Goal: Register for event/course

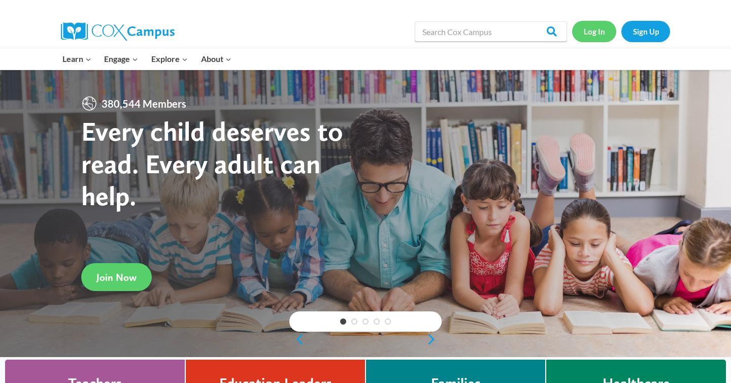
click at [595, 31] on link "Log In" at bounding box center [594, 31] width 44 height 21
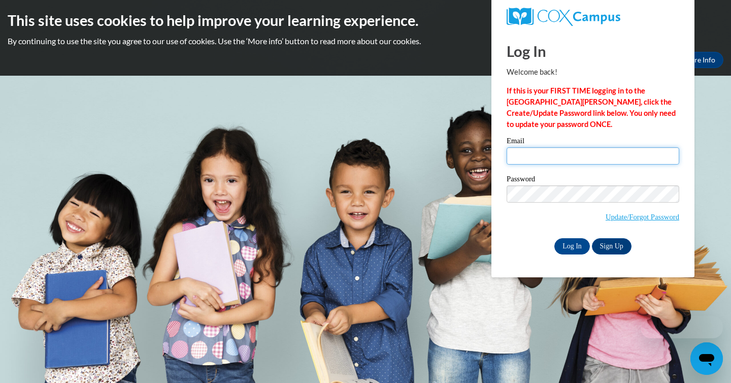
click at [542, 157] on input "Email" at bounding box center [593, 155] width 173 height 17
type input "[EMAIL_ADDRESS][DOMAIN_NAME]"
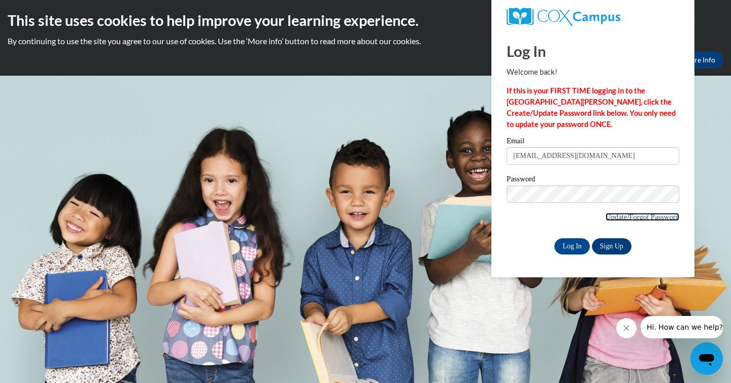
click at [646, 216] on link "Update/Forgot Password" at bounding box center [643, 217] width 74 height 8
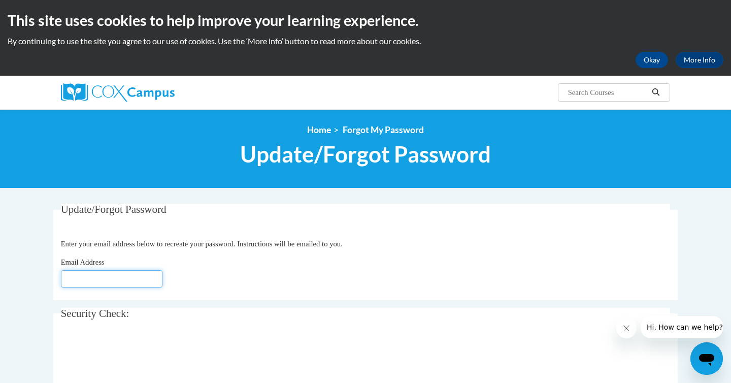
click at [103, 285] on input "Email Address" at bounding box center [112, 278] width 102 height 17
type input "[EMAIL_ADDRESS][DOMAIN_NAME]"
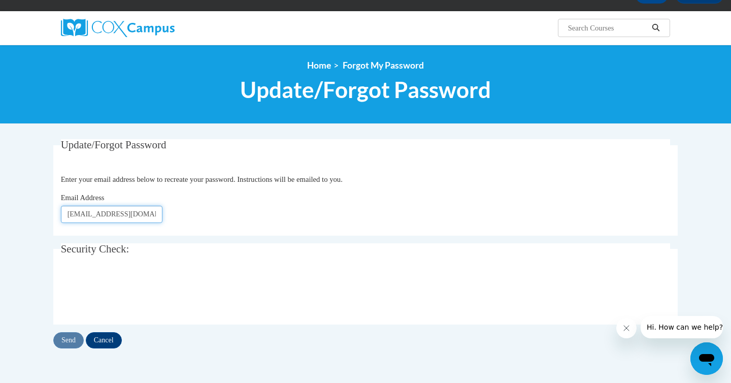
scroll to position [86, 0]
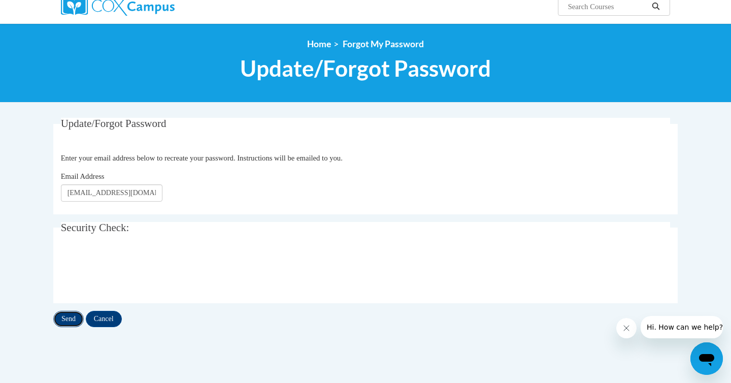
click at [68, 320] on input "Send" at bounding box center [68, 319] width 30 height 16
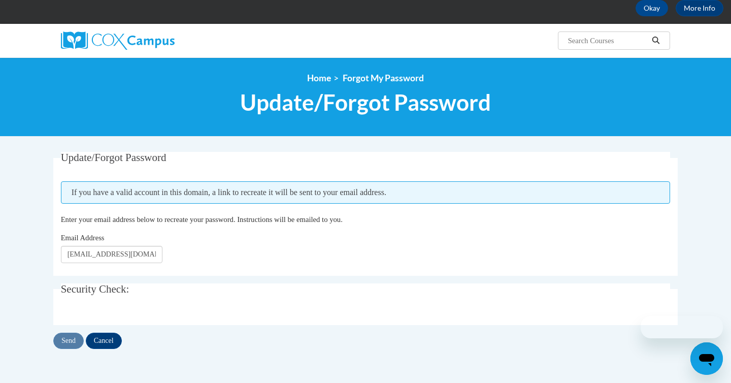
scroll to position [88, 0]
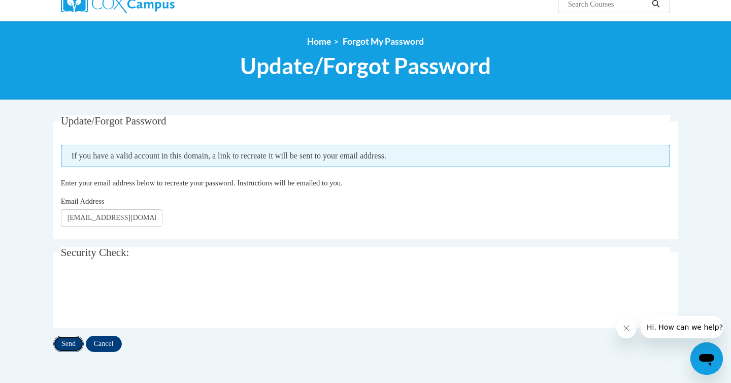
click at [69, 347] on input "Send" at bounding box center [68, 344] width 30 height 16
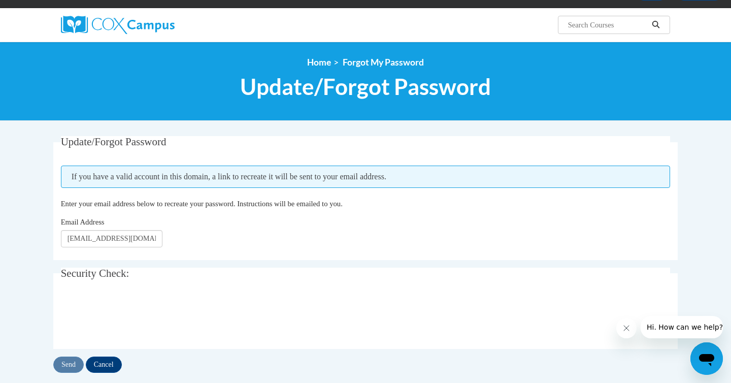
scroll to position [66, 0]
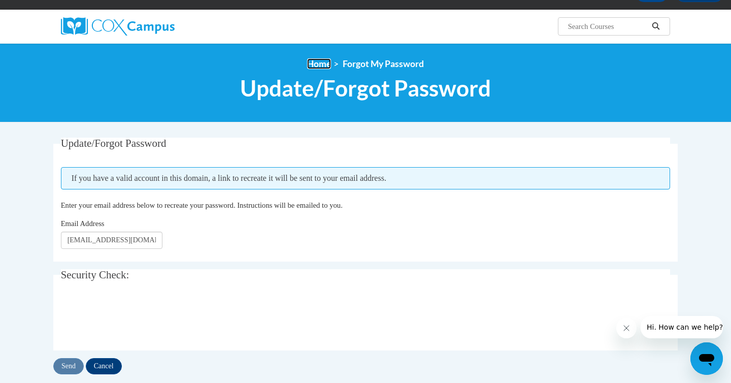
click at [317, 61] on link "Home" at bounding box center [319, 63] width 24 height 11
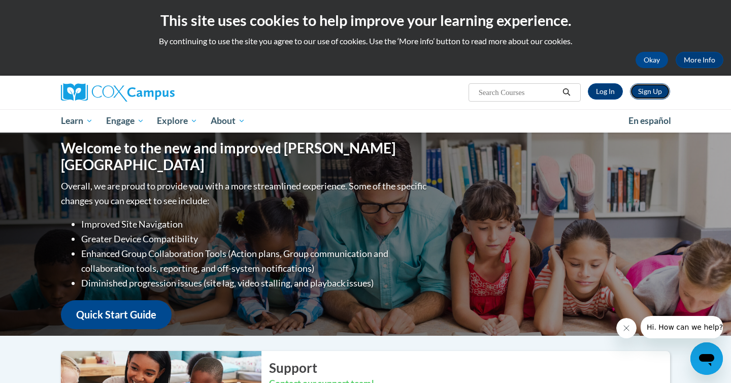
click at [640, 94] on link "Sign Up" at bounding box center [650, 91] width 40 height 16
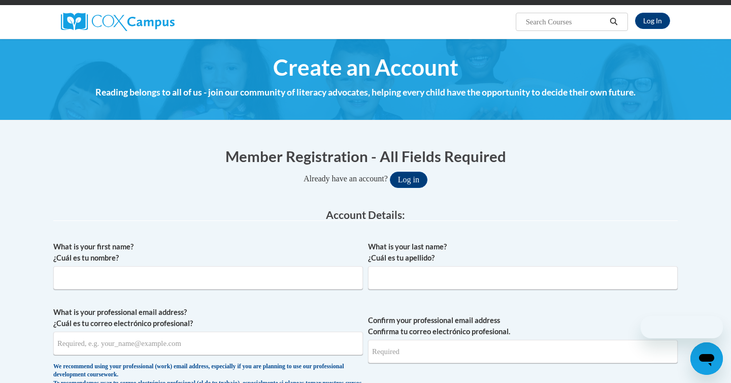
scroll to position [79, 0]
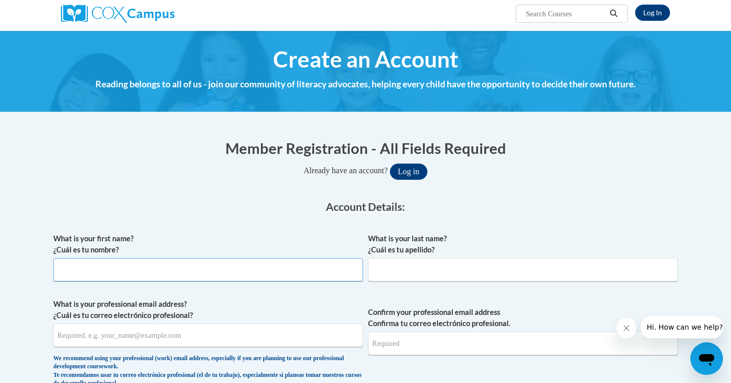
click at [178, 270] on input "What is your first name? ¿Cuál es tu nombre?" at bounding box center [208, 269] width 310 height 23
type input "Kayleigh"
type input "A Griffin"
type input "Kayleigh.griffin0413@gmail.com"
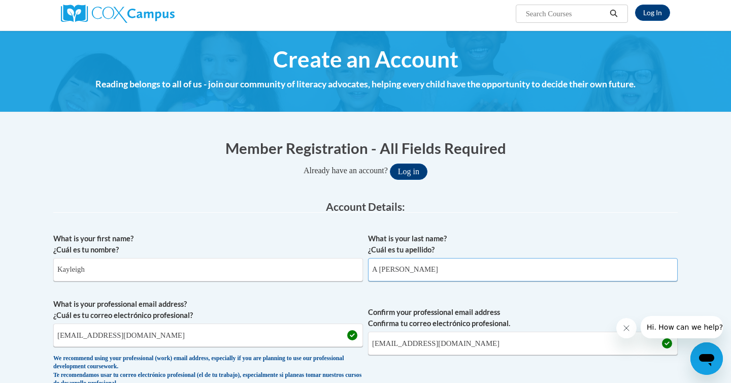
click at [380, 272] on input "A Griffin" at bounding box center [523, 269] width 310 height 23
type input "Griffin"
drag, startPoint x: 179, startPoint y: 338, endPoint x: 0, endPoint y: 338, distance: 179.3
drag, startPoint x: 151, startPoint y: 335, endPoint x: 3, endPoint y: 330, distance: 148.4
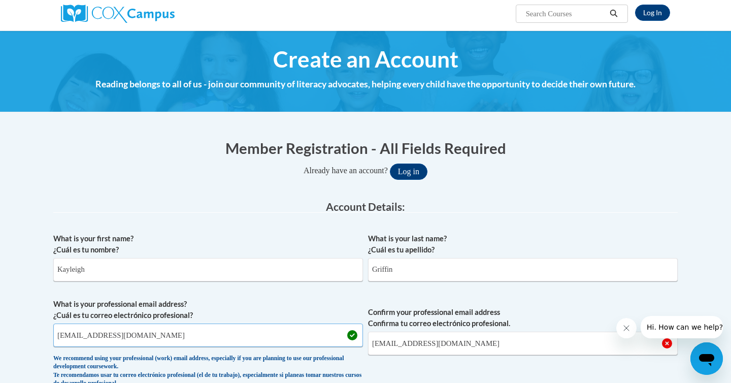
type input "[EMAIL_ADDRESS][DOMAIN_NAME]"
drag, startPoint x: 493, startPoint y: 351, endPoint x: 320, endPoint y: 340, distance: 173.0
click at [320, 340] on span "What is your professional email address? ¿Cuál es tu correo electrónico profesi…" at bounding box center [365, 346] width 625 height 94
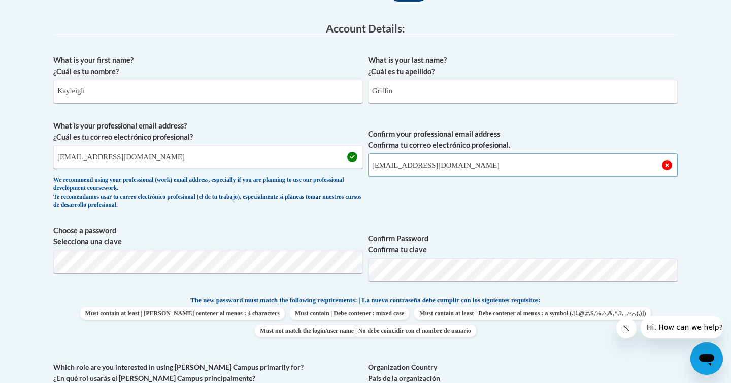
scroll to position [261, 0]
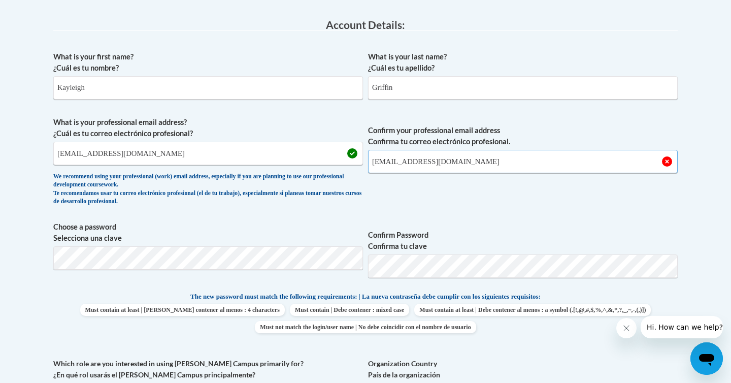
type input "[EMAIL_ADDRESS][DOMAIN_NAME]"
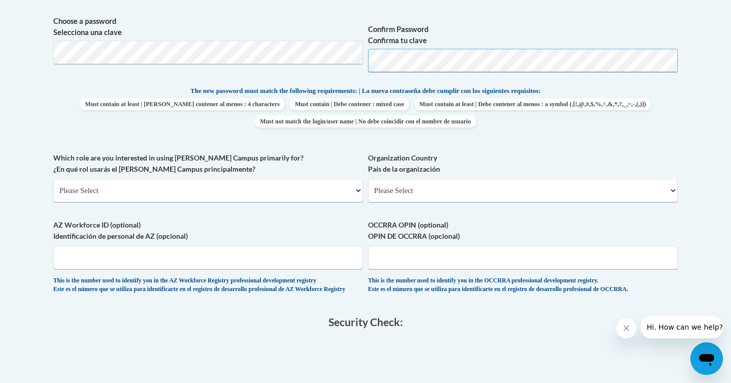
scroll to position [474, 0]
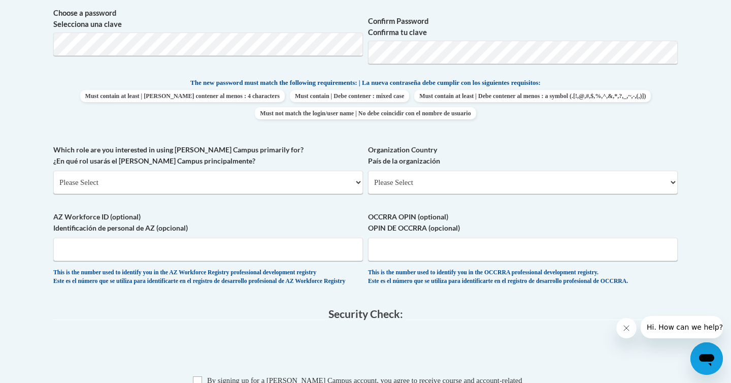
click at [211, 199] on div "Which role are you interested in using Cox Campus primarily for? ¿En qué rol us…" at bounding box center [208, 172] width 310 height 57
click at [213, 184] on select "Please Select College/University | Colegio/Universidad Community/Nonprofit Part…" at bounding box center [208, 182] width 310 height 23
select select "5a18ea06-2b54-4451-96f2-d152daf9eac5"
click at [53, 171] on select "Please Select College/University | Colegio/Universidad Community/Nonprofit Part…" at bounding box center [208, 182] width 310 height 23
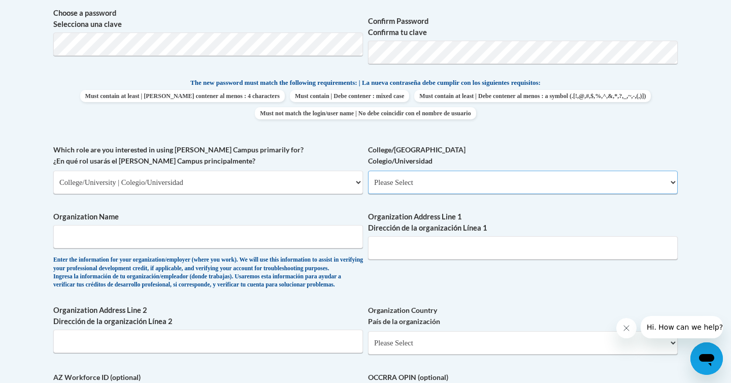
click at [447, 171] on select "Please Select College/University Staff | Empleado universitario College/Univers…" at bounding box center [523, 182] width 310 height 23
select select "99b32b07-cffc-426c-8bf6-0cd77760d84b"
click at [368, 171] on select "Please Select College/University Staff | Empleado universitario College/Univers…" at bounding box center [523, 182] width 310 height 23
click at [300, 187] on select "Please Select College/University | Colegio/Universidad Community/Nonprofit Part…" at bounding box center [208, 182] width 310 height 23
click at [53, 171] on select "Please Select College/University | Colegio/Universidad Community/Nonprofit Part…" at bounding box center [208, 182] width 310 height 23
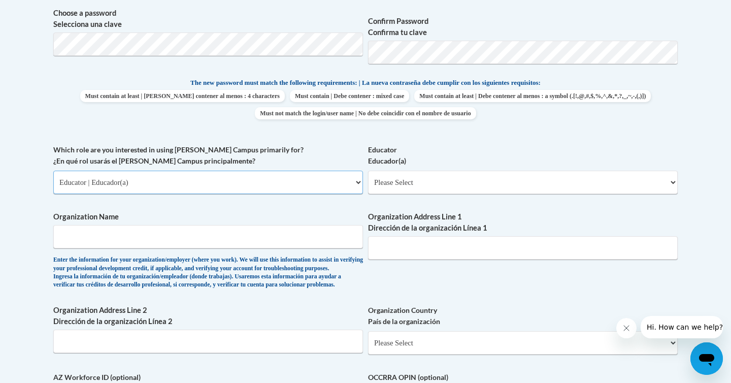
click at [315, 185] on select "Please Select College/University | Colegio/Universidad Community/Nonprofit Part…" at bounding box center [208, 182] width 310 height 23
select select "5a18ea06-2b54-4451-96f2-d152daf9eac5"
click at [53, 171] on select "Please Select College/University | Colegio/Universidad Community/Nonprofit Part…" at bounding box center [208, 182] width 310 height 23
click at [448, 180] on select "Please Select College/University Staff | Empleado universitario College/Univers…" at bounding box center [523, 182] width 310 height 23
select select "99b32b07-cffc-426c-8bf6-0cd77760d84b"
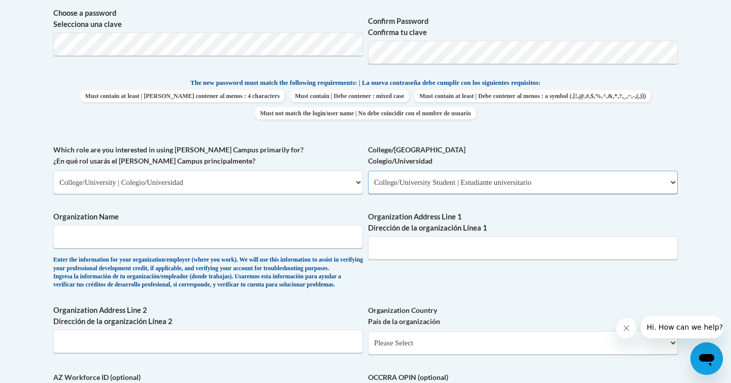
click at [368, 171] on select "Please Select College/University Staff | Empleado universitario College/Univers…" at bounding box center [523, 182] width 310 height 23
click at [257, 239] on input "Organization Name" at bounding box center [208, 236] width 310 height 23
type input "University of North Georgia"
click at [482, 247] on input "Organization Address Line 1 Dirección de la organización Línea 1" at bounding box center [523, 247] width 310 height 23
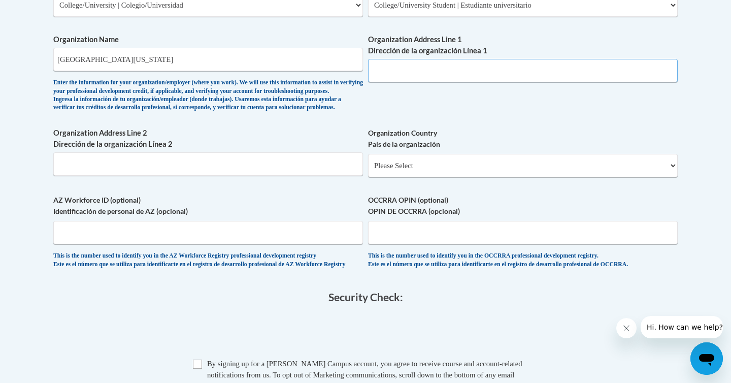
scroll to position [652, 0]
click at [463, 177] on select "Please Select United States | Estados Unidos Outside of the United States | Fue…" at bounding box center [523, 164] width 310 height 23
select select "ad49bcad-a171-4b2e-b99c-48b446064914"
click at [368, 170] on select "Please Select United States | Estados Unidos Outside of the United States | Fue…" at bounding box center [523, 164] width 310 height 23
select select
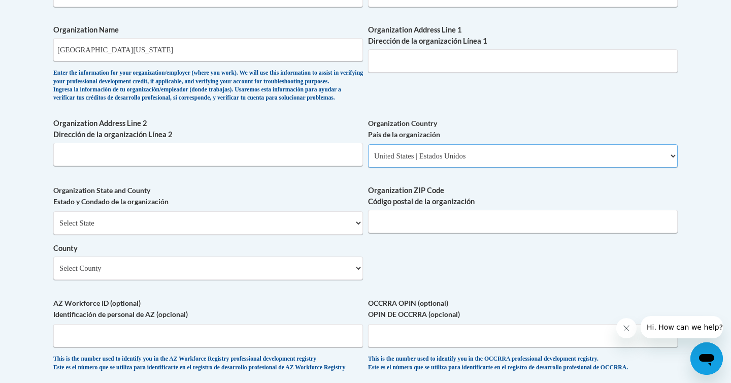
scroll to position [662, 0]
click at [235, 234] on select "Select State Alabama Alaska Arizona Arkansas California Colorado Connecticut De…" at bounding box center [208, 222] width 310 height 23
select select "Georgia"
click at [53, 228] on select "Select State Alabama Alaska Arizona Arkansas California Colorado Connecticut De…" at bounding box center [208, 222] width 310 height 23
click at [212, 279] on select "County" at bounding box center [208, 267] width 310 height 23
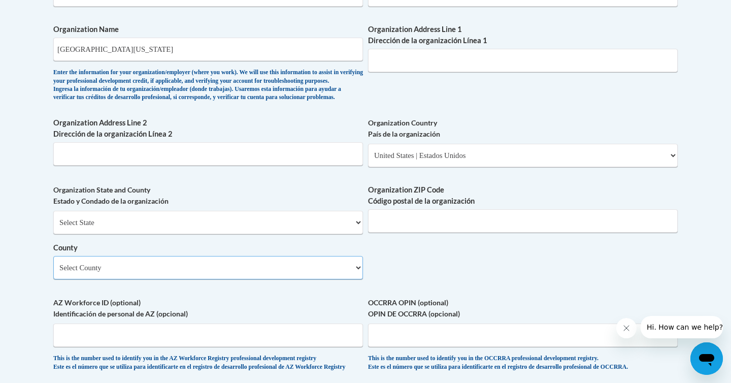
click at [211, 279] on select "Select County Appling Atkinson Bacon Baker Baldwin Banks Barrow Bartow Ben Hill…" at bounding box center [208, 267] width 310 height 23
click at [350, 279] on select "Select County Appling Atkinson Bacon Baker Baldwin Banks Barrow Bartow Ben Hill…" at bounding box center [208, 267] width 310 height 23
select select "Hall"
click at [53, 273] on select "Select County Appling Atkinson Bacon Baker Baldwin Banks Barrow Bartow Ben Hill…" at bounding box center [208, 267] width 310 height 23
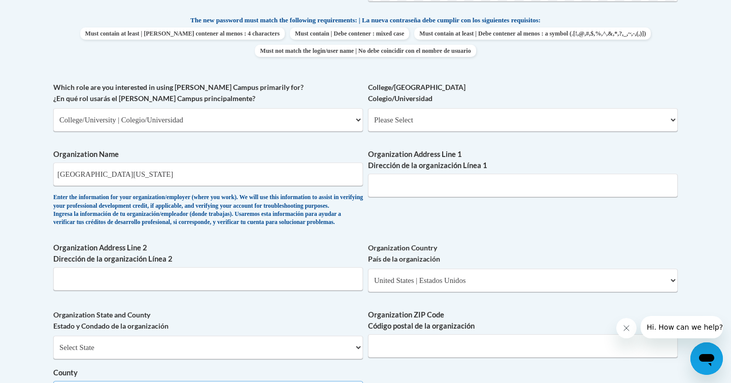
scroll to position [539, 0]
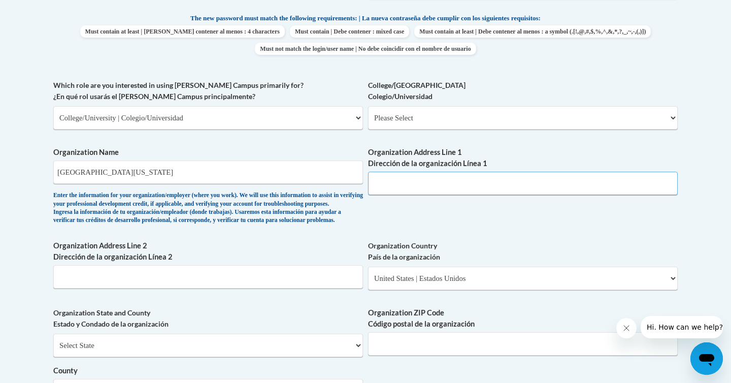
click at [448, 184] on input "Organization Address Line 1 Dirección de la organización Línea 1" at bounding box center [523, 183] width 310 height 23
click at [374, 226] on div "What is your first name? ¿Cuál es tu nombre? Kayleigh What is your last name? ¿…" at bounding box center [365, 136] width 625 height 736
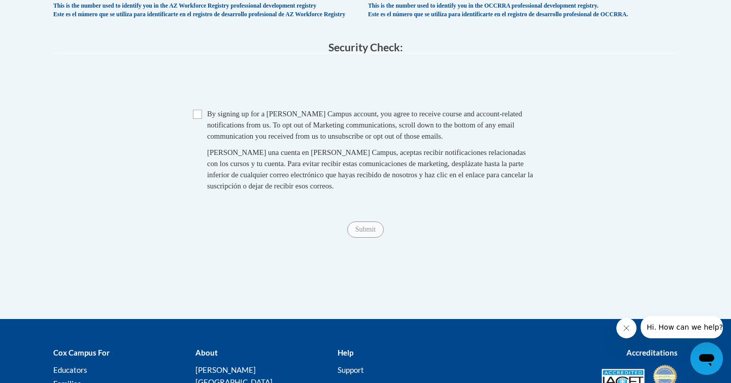
scroll to position [1013, 0]
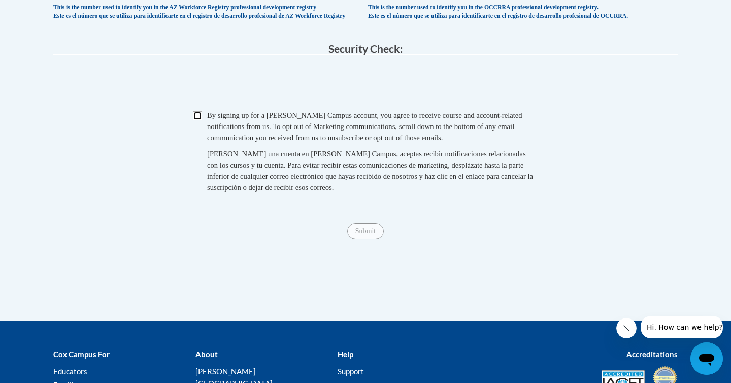
click at [197, 120] on input "Checkbox" at bounding box center [197, 115] width 9 height 9
checkbox input "true"
click at [363, 239] on input "Submit" at bounding box center [365, 231] width 37 height 16
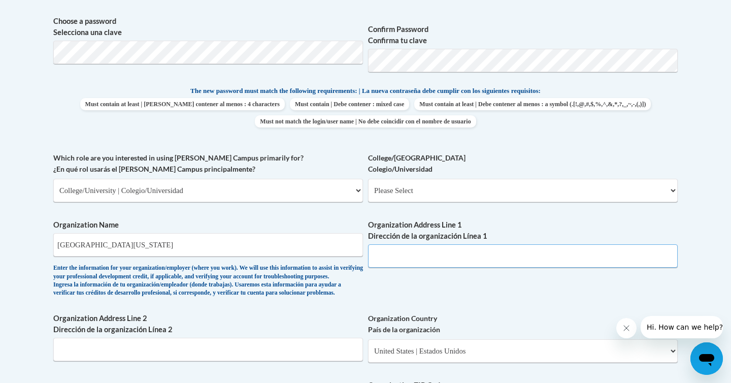
scroll to position [467, 0]
paste input "3820 Mundy Mill Rd, Oakwood, GA 30566"
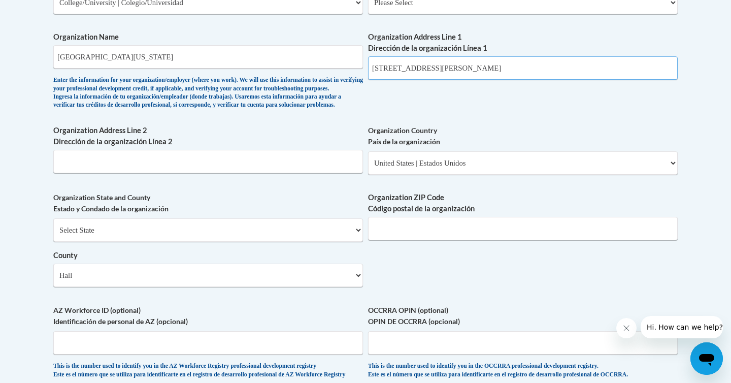
scroll to position [654, 0]
drag, startPoint x: 521, startPoint y: 63, endPoint x: 489, endPoint y: 63, distance: 32.0
click at [489, 63] on input "3820 Mundy Mill Rd, Oakwood, GA 30566" at bounding box center [523, 68] width 310 height 23
drag, startPoint x: 491, startPoint y: 66, endPoint x: 528, endPoint y: 66, distance: 37.1
click at [528, 66] on input "3820 Mundy Mill Rd, Oakwood, GA 30566" at bounding box center [523, 68] width 310 height 23
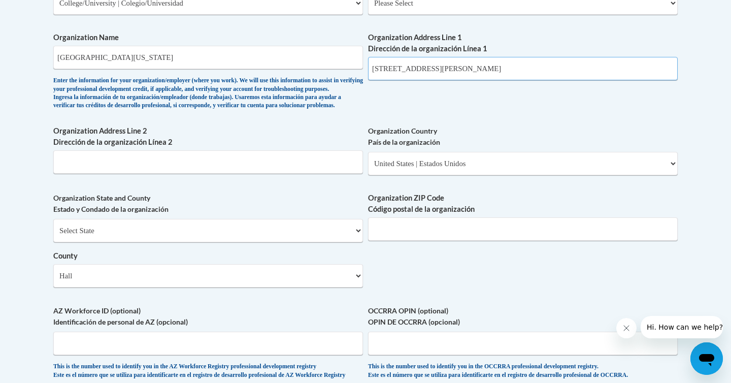
type input "3820 Mundy Mill Rd, Oakwood, GA"
click at [407, 241] on input "Organization ZIP Code Código postal de la organización" at bounding box center [523, 228] width 310 height 23
paste input "30566"
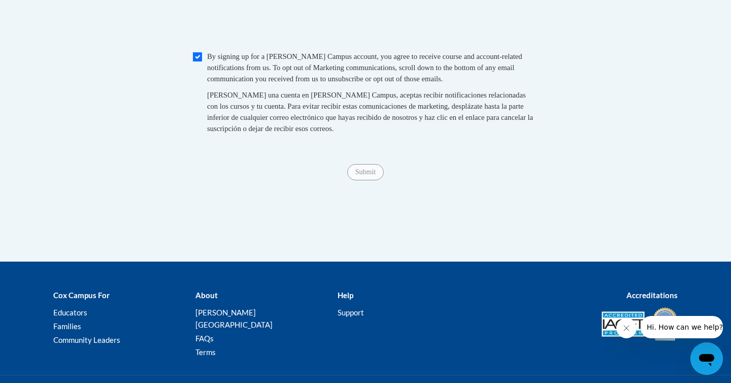
type input "30566"
click at [398, 180] on div "Submit Submit" at bounding box center [365, 172] width 625 height 16
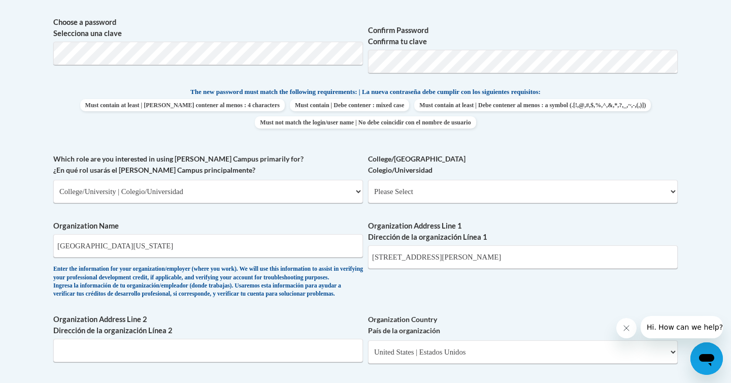
scroll to position [467, 0]
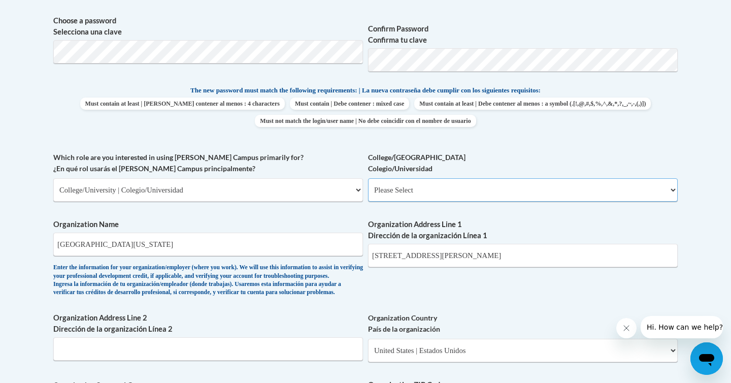
click at [403, 192] on select "Please Select College/University Staff | Empleado universitario College/Univers…" at bounding box center [523, 189] width 310 height 23
select select "99b32b07-cffc-426c-8bf6-0cd77760d84b"
click at [368, 178] on select "Please Select College/University Staff | Empleado universitario College/Univers…" at bounding box center [523, 189] width 310 height 23
select select "null"
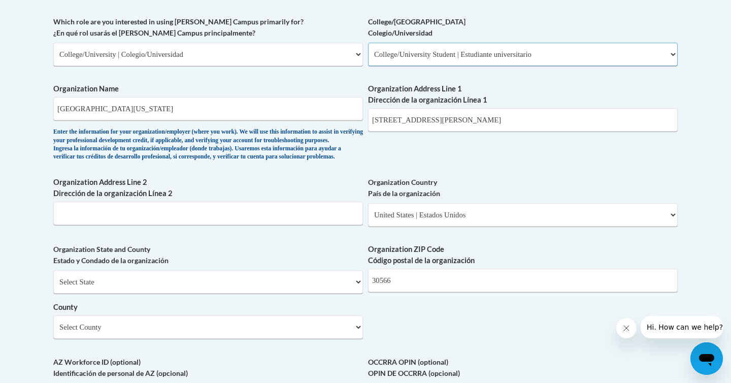
scroll to position [626, 0]
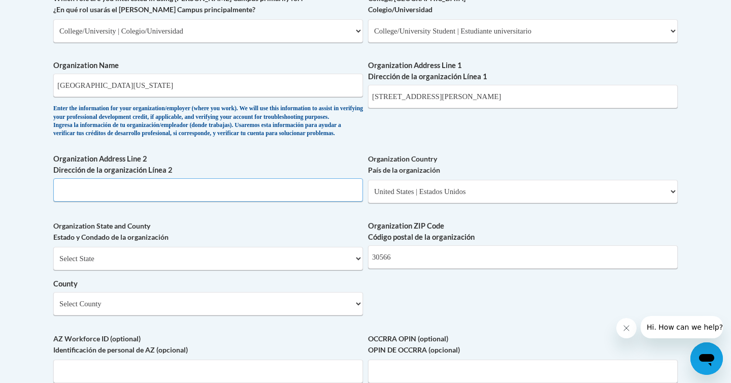
click at [283, 202] on input "Organization Address Line 2 Dirección de la organización Línea 2" at bounding box center [208, 189] width 310 height 23
drag, startPoint x: 502, startPoint y: 97, endPoint x: 370, endPoint y: 87, distance: 132.9
click at [370, 87] on input "3820 Mundy Mill Rd, Oakwood, GA" at bounding box center [523, 96] width 310 height 23
click at [214, 202] on input "Organization Address Line 2 Dirección de la organización Línea 2" at bounding box center [208, 189] width 310 height 23
paste input "30566"
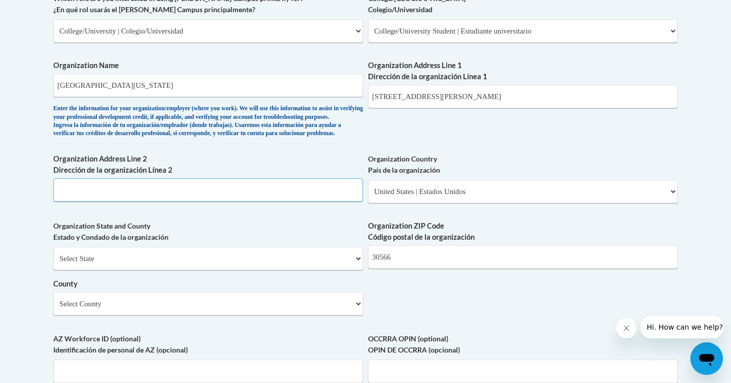
type input "30566"
drag, startPoint x: 211, startPoint y: 216, endPoint x: 0, endPoint y: 183, distance: 213.9
click at [0, 184] on body "This site uses cookies to help improve your learning experience. By continuing …" at bounding box center [365, 130] width 731 height 1513
drag, startPoint x: 516, startPoint y: 95, endPoint x: 307, endPoint y: 82, distance: 209.2
click at [307, 82] on div "What is your first name? ¿Cuál es tu nombre? Kayleigh What is your last name? ¿…" at bounding box center [365, 49] width 625 height 736
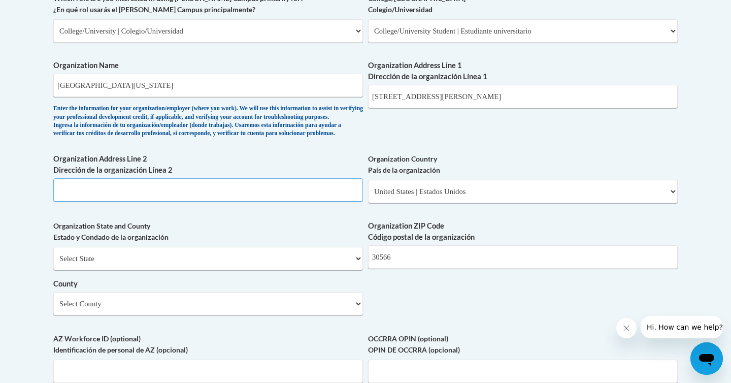
click at [137, 202] on input "Organization Address Line 2 Dirección de la organización Línea 2" at bounding box center [208, 189] width 310 height 23
paste input "3820 Mundy Mill Rd, Oakwood, GA"
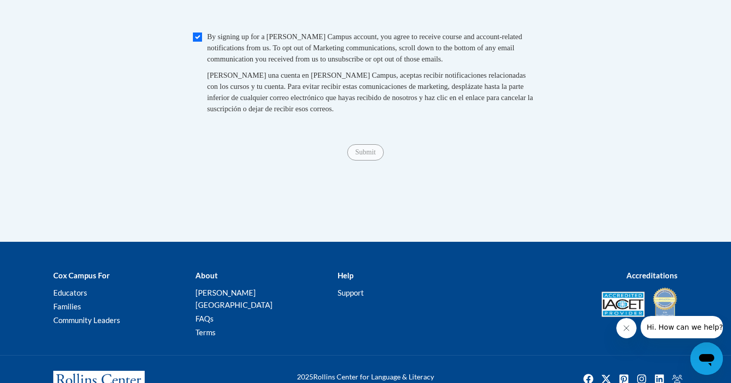
scroll to position [1112, 0]
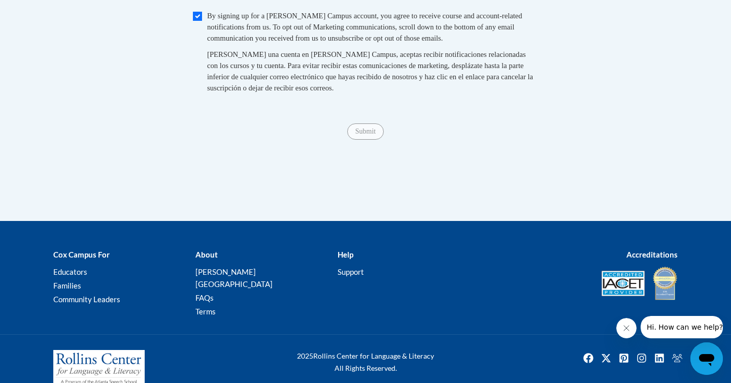
type input "3820 Mundy Mill Rd, Oakwood, GA"
click at [363, 140] on input "Submit" at bounding box center [365, 131] width 37 height 16
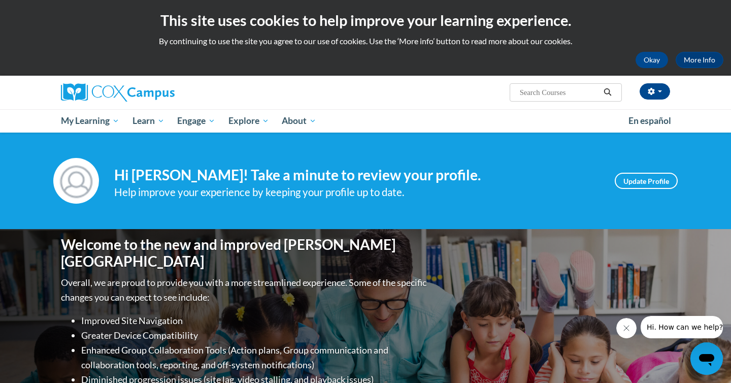
click at [526, 93] on input "Search..." at bounding box center [559, 92] width 81 height 12
paste input "Response to Intervention Module"
type input "Response to Intervention Module"
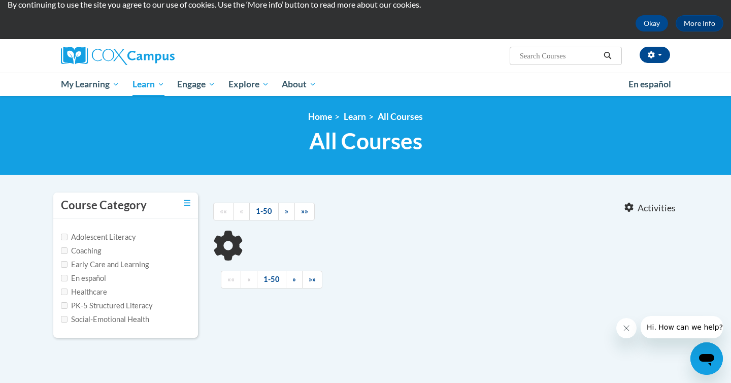
type input "Response to Intervention Module"
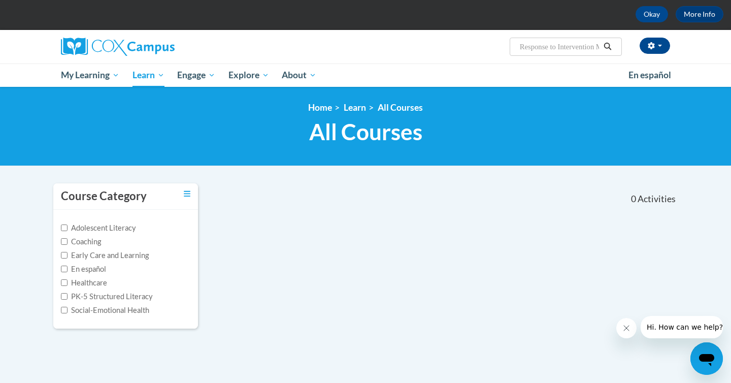
scroll to position [31, 0]
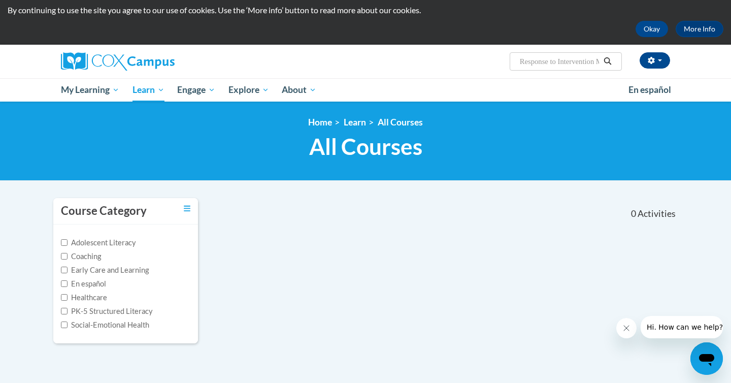
click at [564, 58] on input "Response to Intervention Module" at bounding box center [559, 61] width 81 height 12
drag, startPoint x: 520, startPoint y: 58, endPoint x: 648, endPoint y: 61, distance: 127.5
click at [648, 61] on div "[PERSON_NAME] (Eastern Daylight Time GMT-0400 ) My Profile Inbox My Transcripts…" at bounding box center [470, 58] width 416 height 26
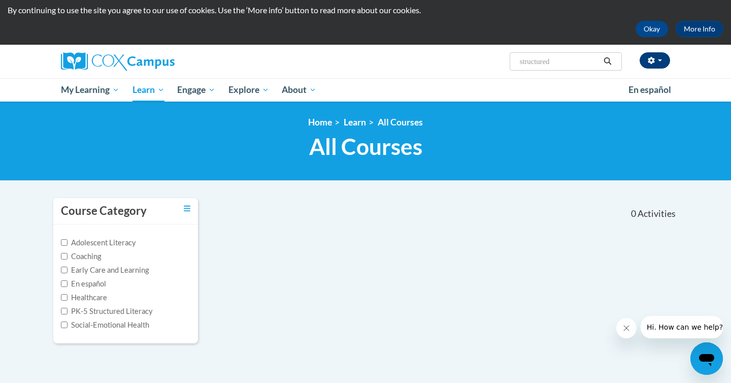
type input "structured"
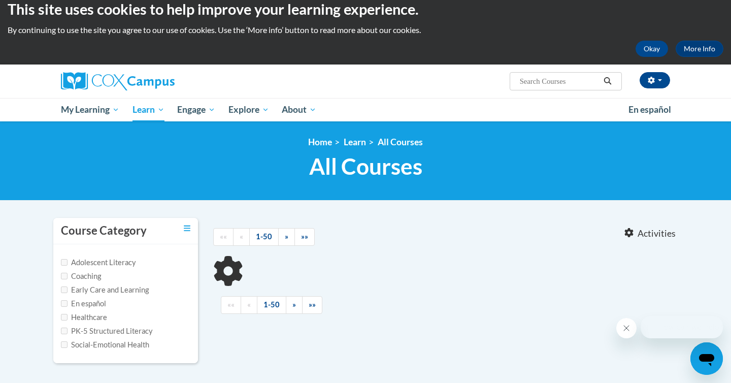
type input "structured"
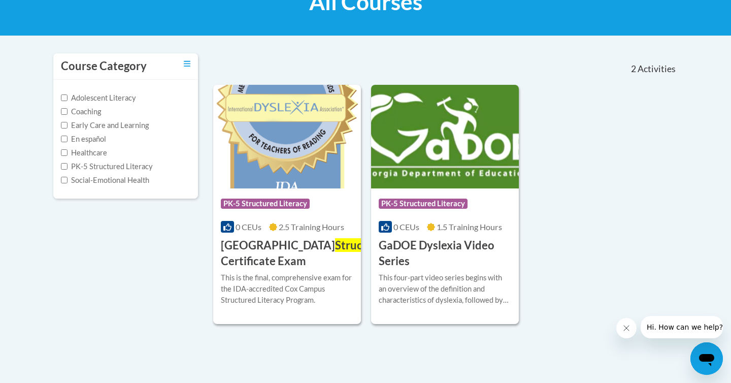
scroll to position [176, 0]
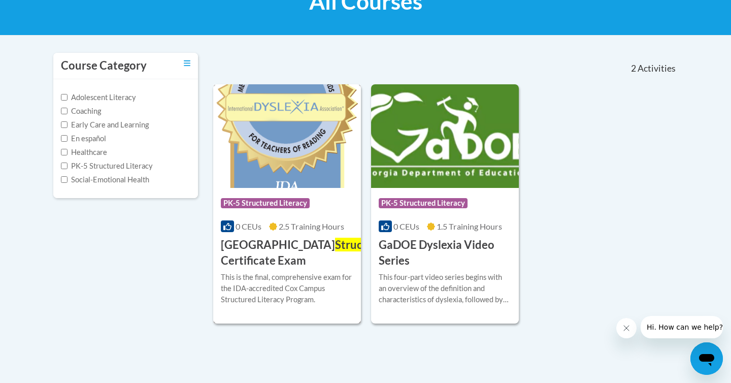
click at [294, 176] on img at bounding box center [287, 136] width 148 height 104
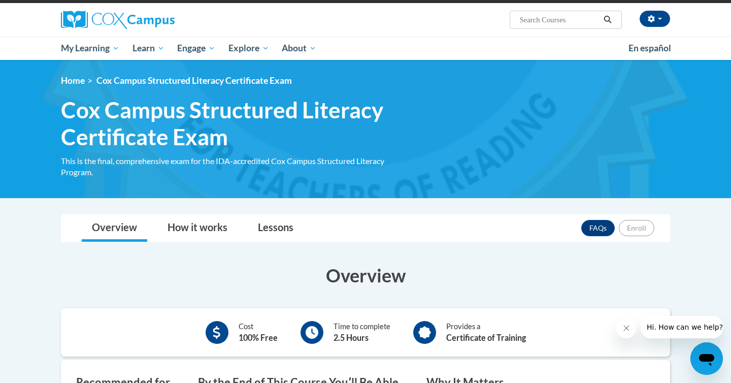
scroll to position [65, 0]
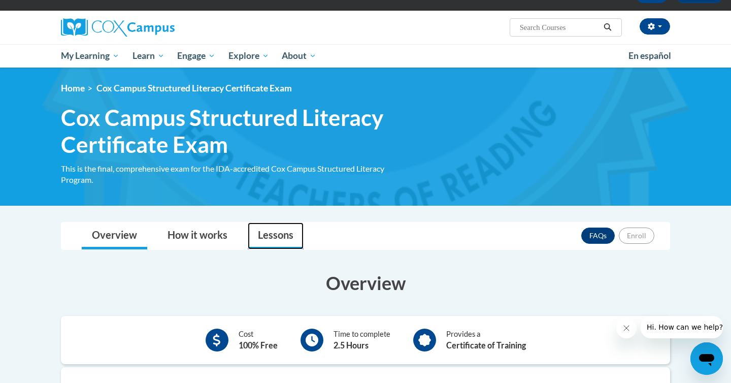
click at [291, 235] on link "Lessons" at bounding box center [276, 235] width 56 height 27
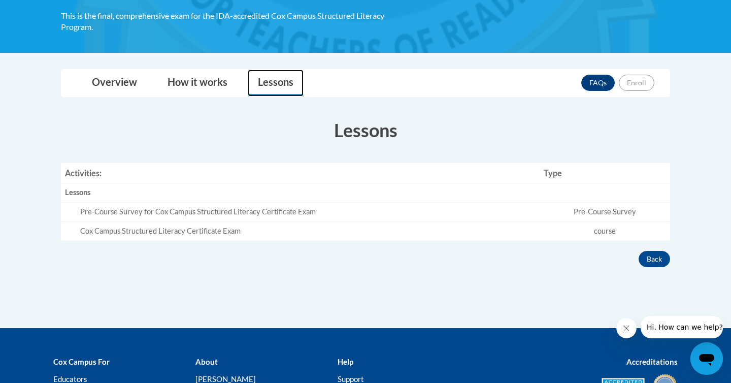
scroll to position [224, 0]
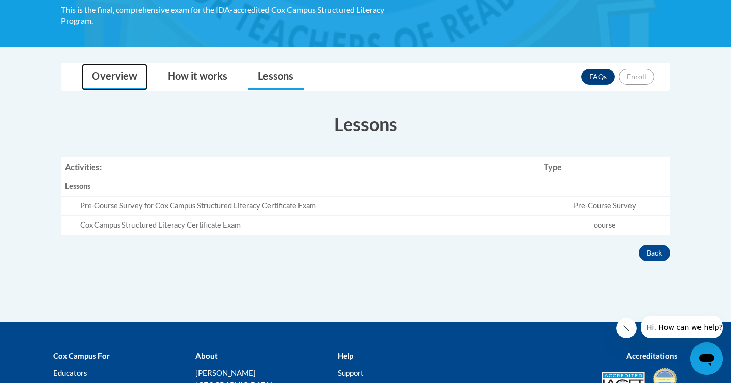
click at [124, 76] on link "Overview" at bounding box center [115, 76] width 66 height 27
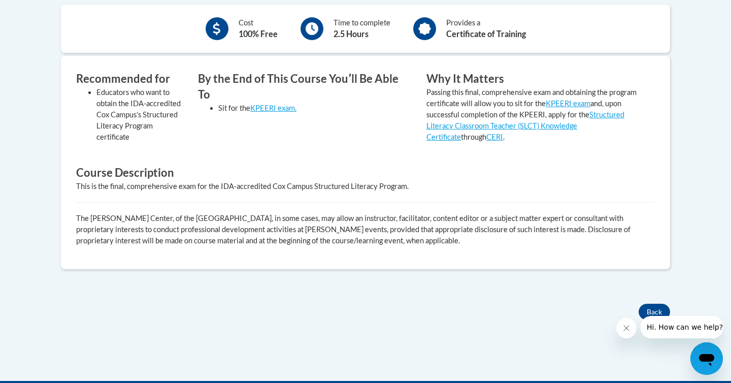
scroll to position [445, 0]
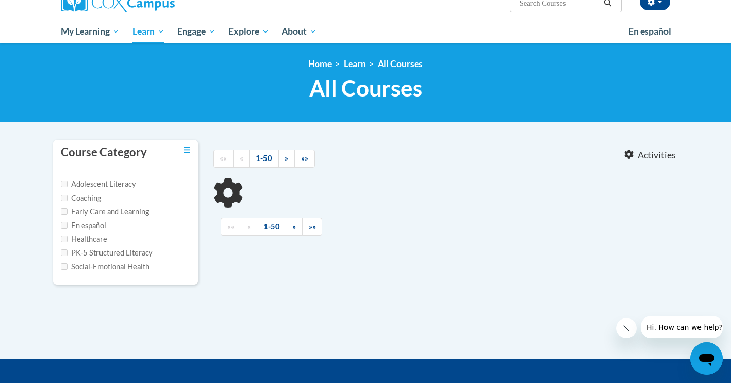
scroll to position [102, 0]
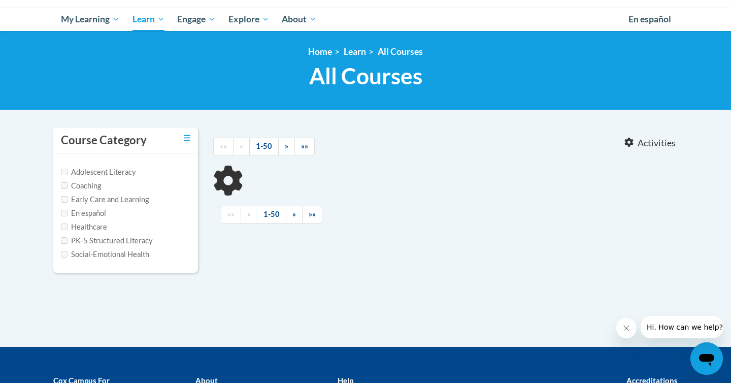
type input "structured"
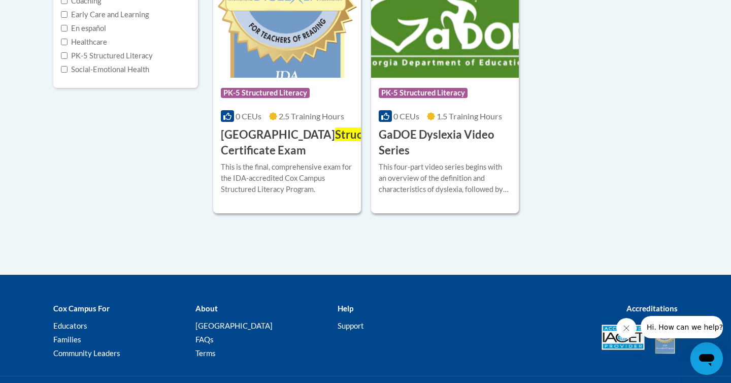
scroll to position [288, 0]
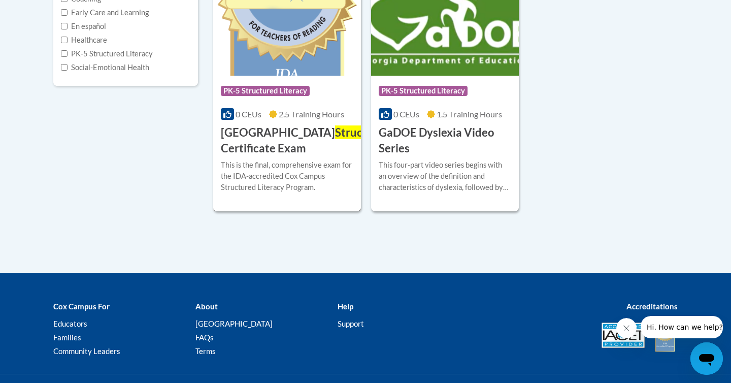
click at [252, 92] on span "PK-5 Structured Literacy" at bounding box center [265, 91] width 89 height 10
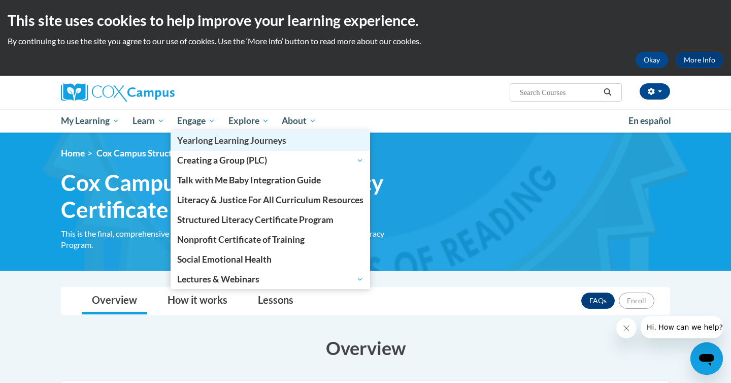
scroll to position [7, 0]
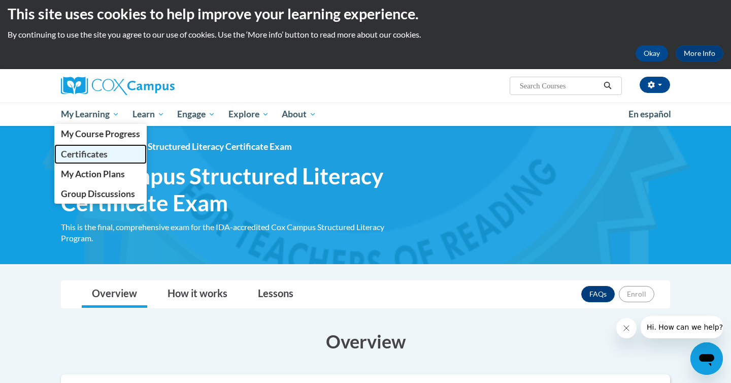
click at [99, 152] on span "Certificates" at bounding box center [84, 154] width 47 height 11
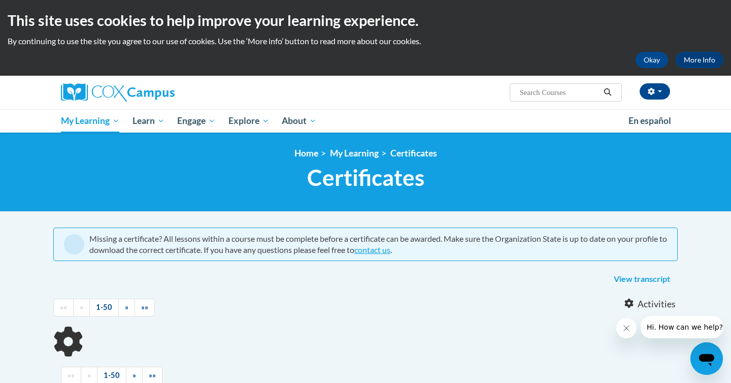
scroll to position [41, 0]
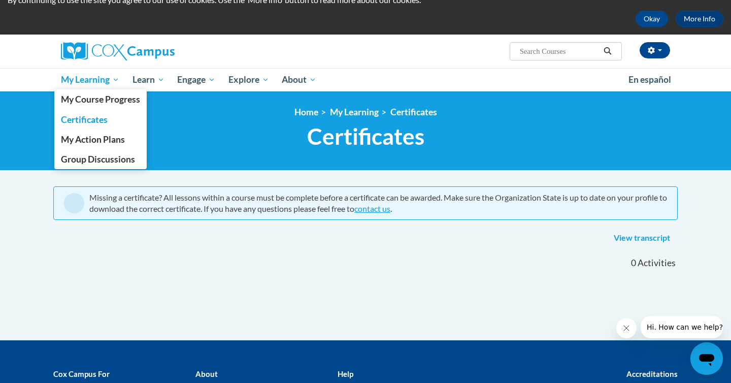
click at [99, 83] on span "My Learning" at bounding box center [90, 80] width 58 height 12
click at [106, 95] on span "My Course Progress" at bounding box center [100, 99] width 79 height 11
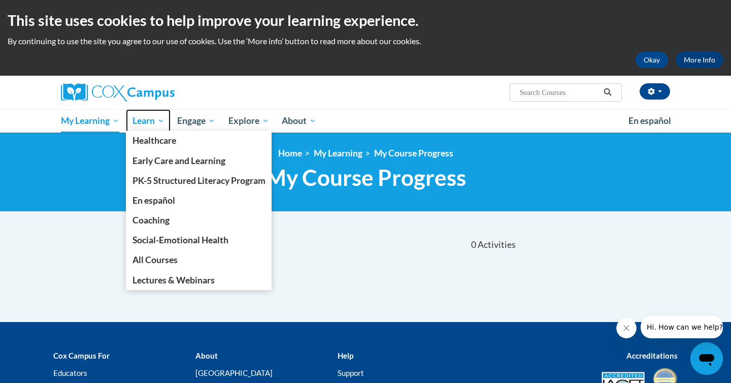
click at [151, 128] on link "Learn" at bounding box center [148, 120] width 45 height 23
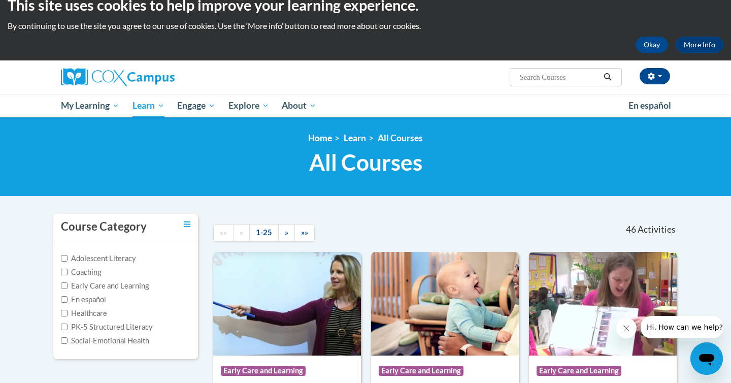
scroll to position [8, 0]
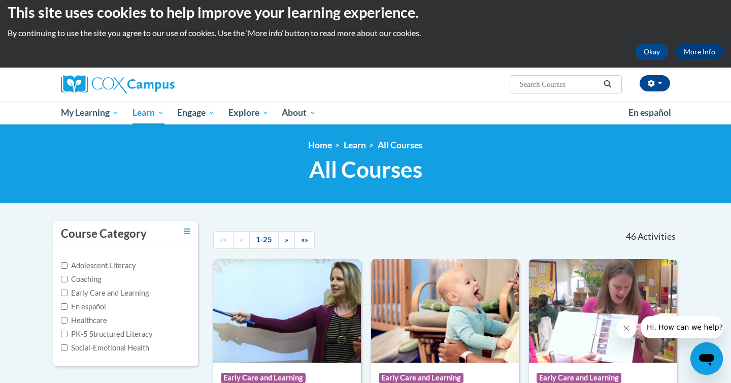
click at [555, 88] on input "Search..." at bounding box center [559, 84] width 81 height 12
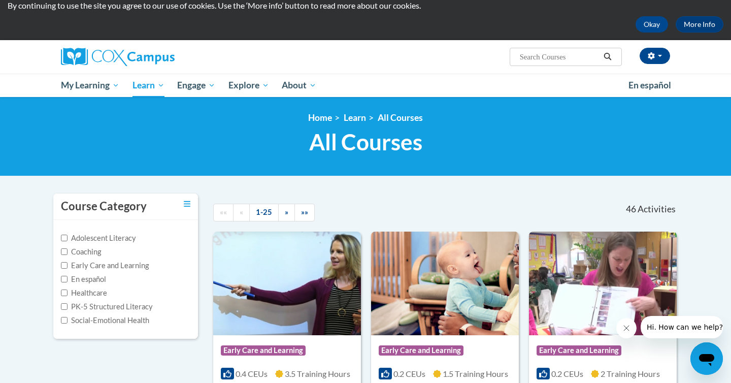
scroll to position [35, 0]
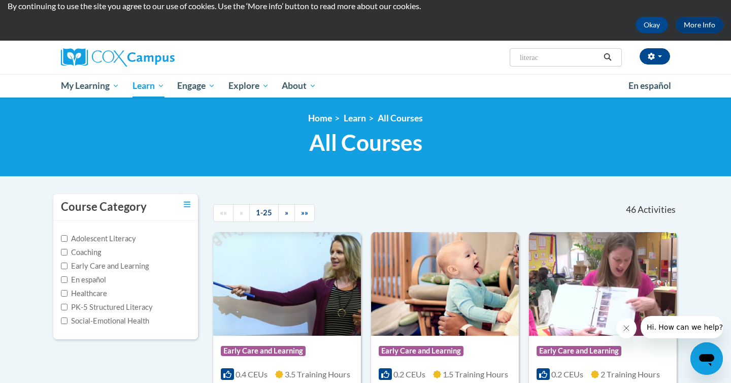
type input "literacy"
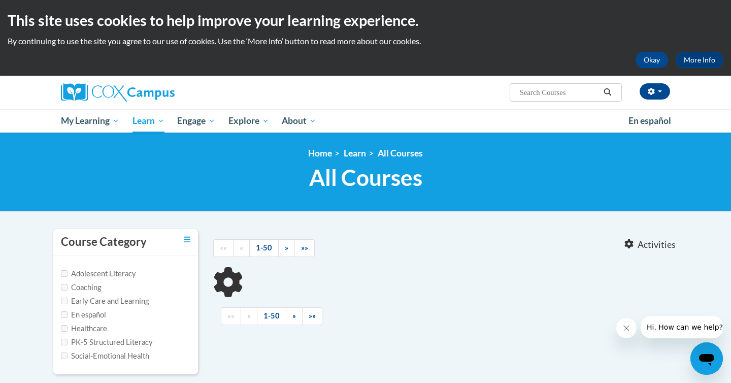
type input "literacy"
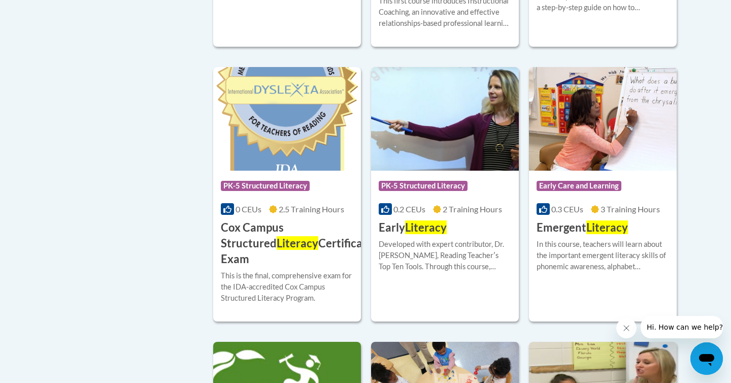
scroll to position [479, 0]
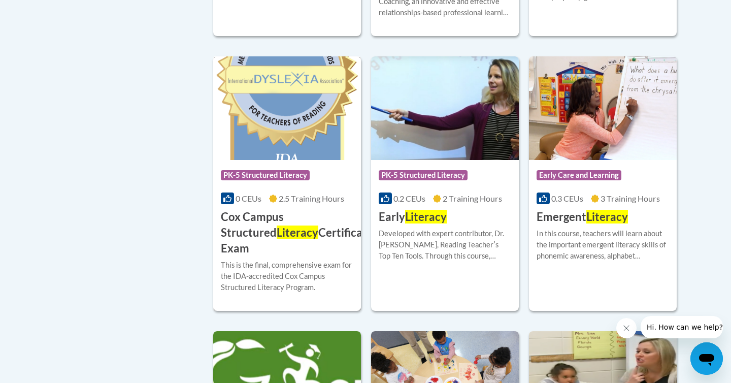
click at [277, 227] on span "Literacy" at bounding box center [298, 232] width 42 height 14
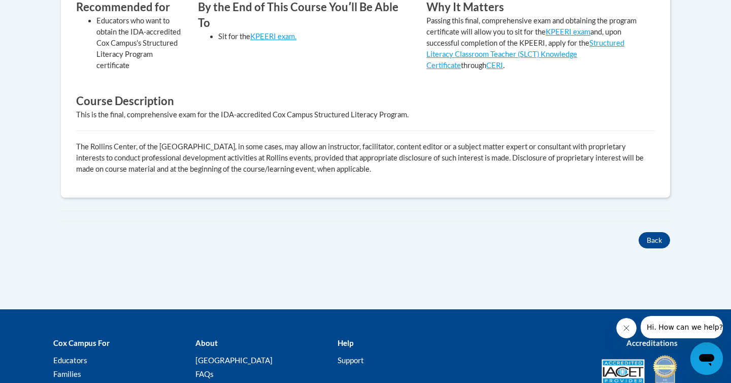
scroll to position [487, 0]
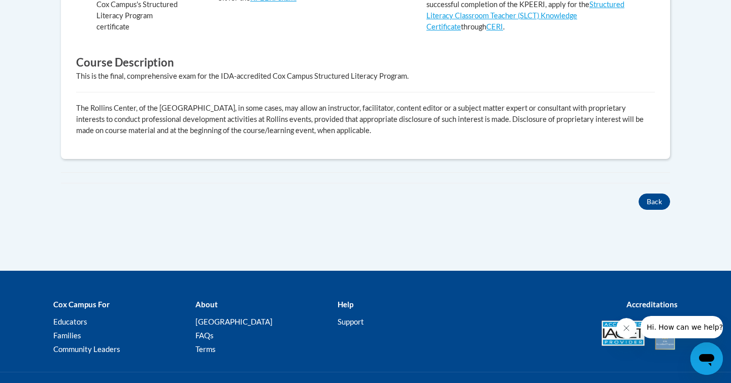
click at [315, 102] on div "Recommended for Educators who want to obtain the IDA-accredited Cox Campus's St…" at bounding box center [366, 52] width 594 height 183
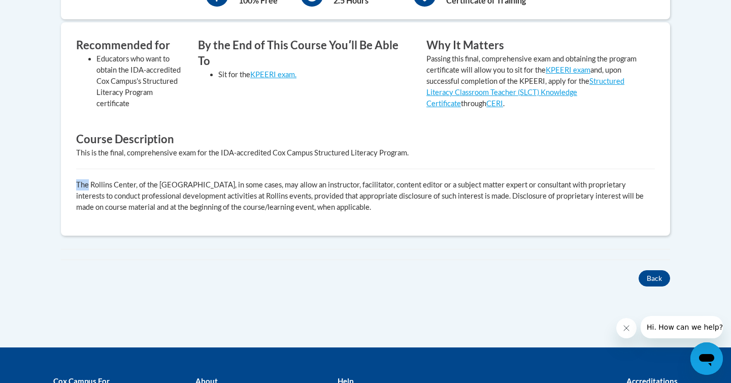
scroll to position [410, 0]
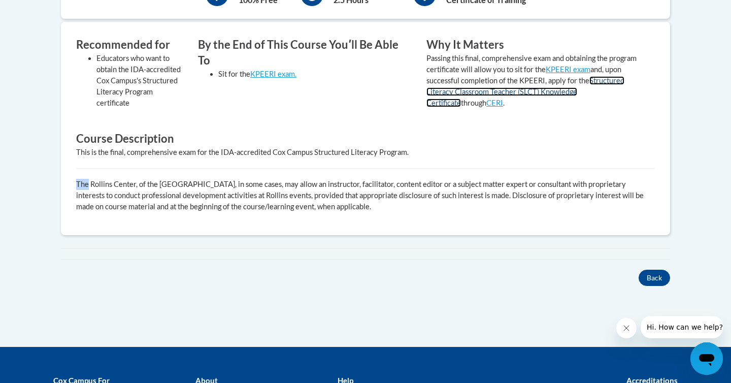
click at [528, 91] on link "Structured Literacy Classroom Teacher (SLCT) Knowledge Certificate" at bounding box center [526, 91] width 198 height 31
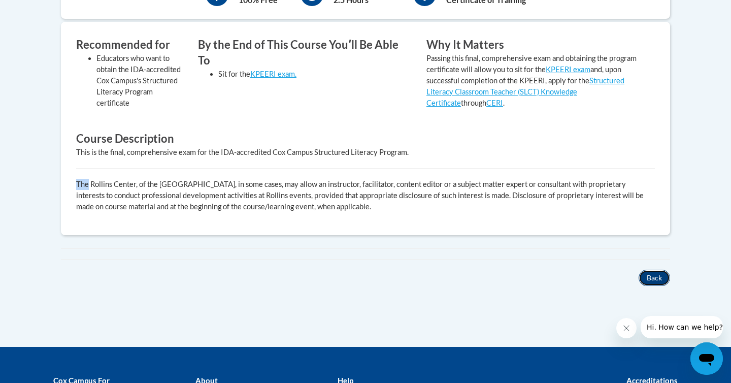
click at [647, 274] on button "Back" at bounding box center [654, 278] width 31 height 16
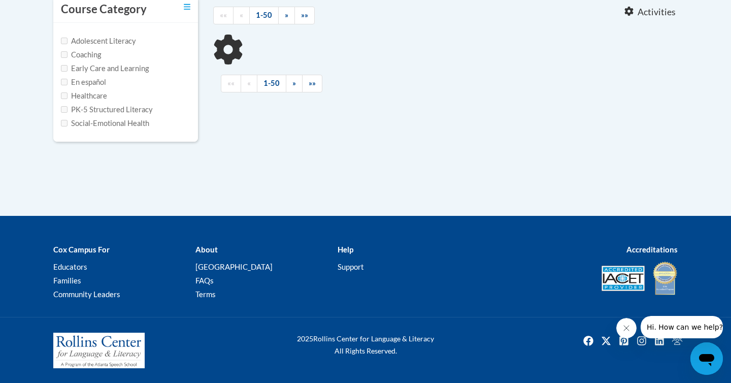
type input "literacy"
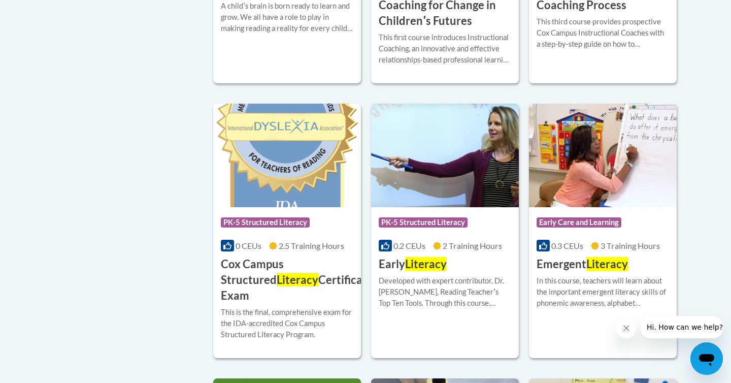
scroll to position [448, 0]
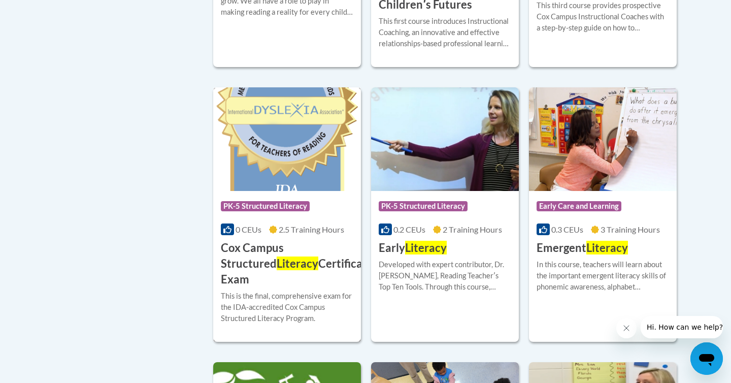
click at [268, 219] on div "Course Category: PK-5 Structured Literacy 0 CEUs 2.5 Training Hours COURSE Cox …" at bounding box center [287, 239] width 148 height 96
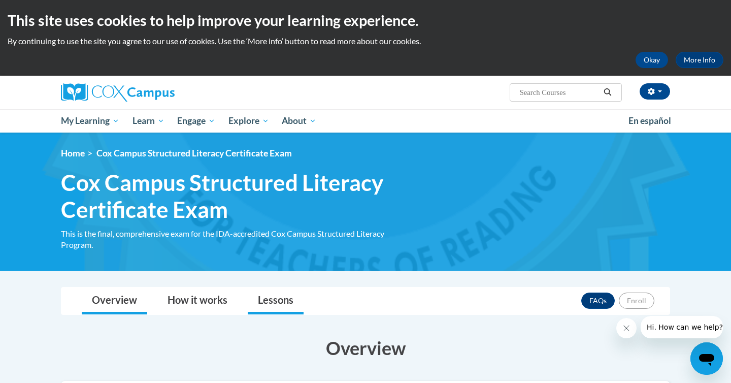
click at [247, 300] on li "Lessons" at bounding box center [276, 300] width 66 height 27
click at [278, 301] on link "Lessons" at bounding box center [276, 300] width 56 height 27
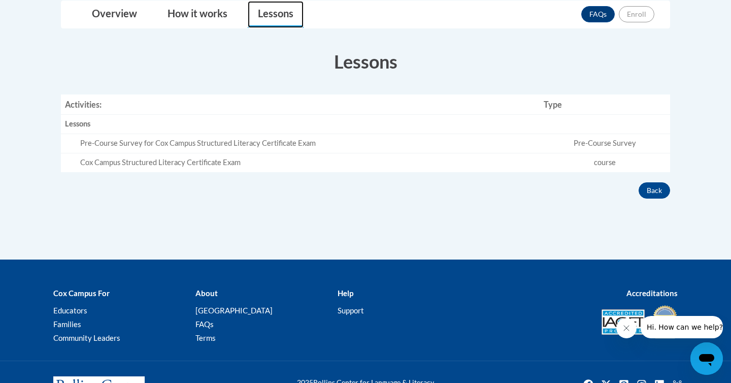
scroll to position [295, 0]
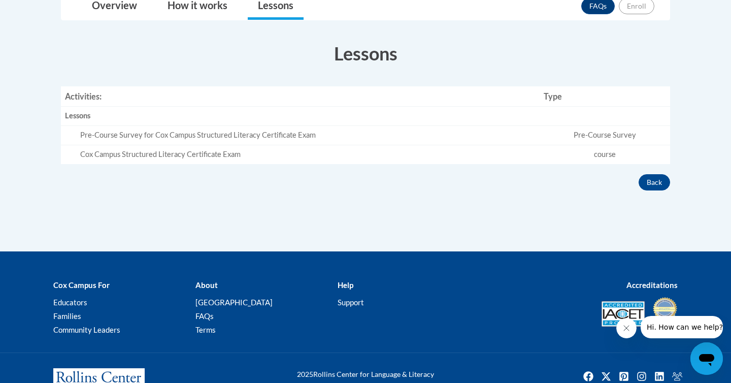
click at [270, 128] on td "Pre-Course Survey for Cox Campus Structured Literacy Certificate Exam" at bounding box center [300, 135] width 479 height 19
click at [270, 139] on div "Pre-Course Survey for Cox Campus Structured Literacy Certificate Exam" at bounding box center [308, 135] width 456 height 11
click at [154, 175] on div "Back" at bounding box center [365, 182] width 625 height 16
click at [170, 159] on div "Cox Campus Structured Literacy Certificate Exam" at bounding box center [308, 154] width 456 height 11
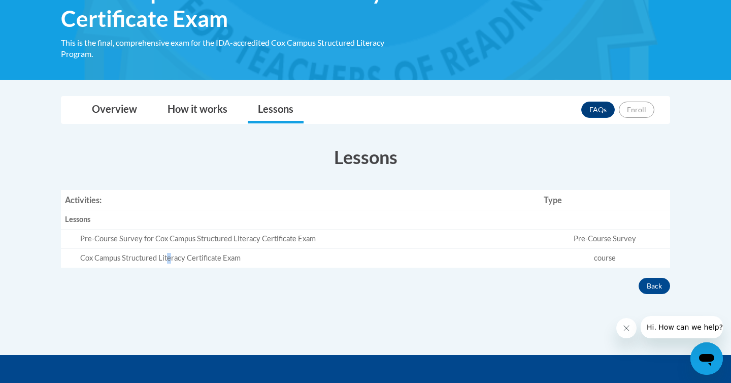
scroll to position [186, 0]
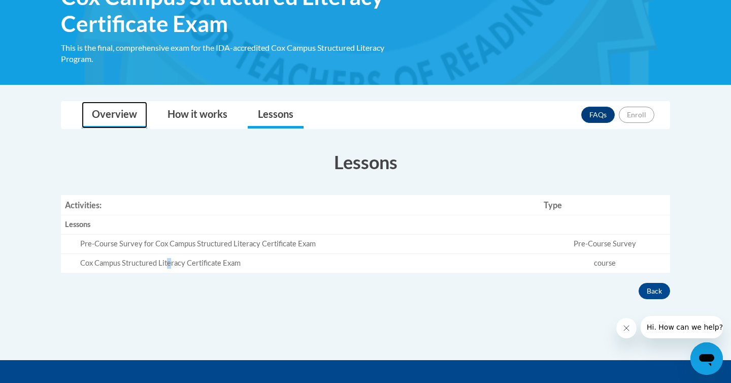
click at [113, 108] on link "Overview" at bounding box center [115, 115] width 66 height 27
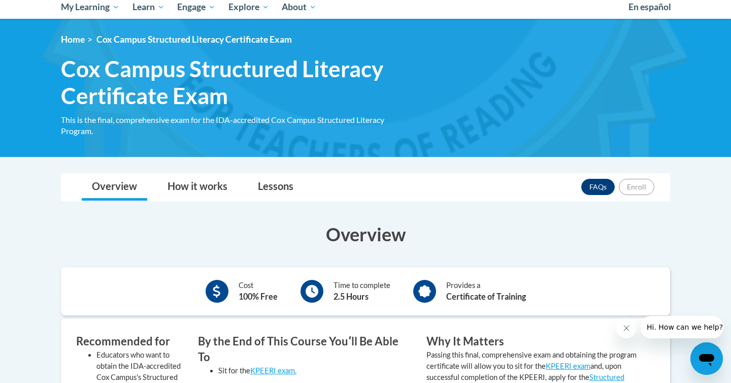
scroll to position [0, 0]
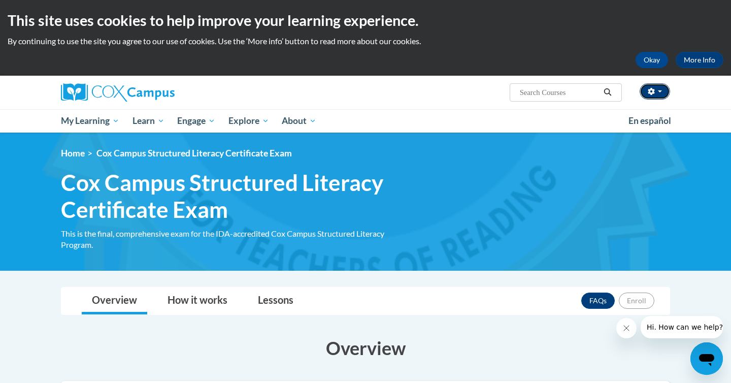
click at [667, 89] on button "button" at bounding box center [655, 91] width 30 height 16
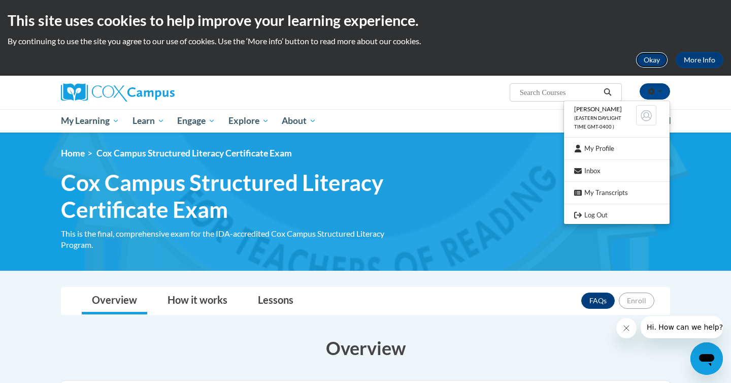
click at [654, 59] on button "Okay" at bounding box center [652, 60] width 33 height 16
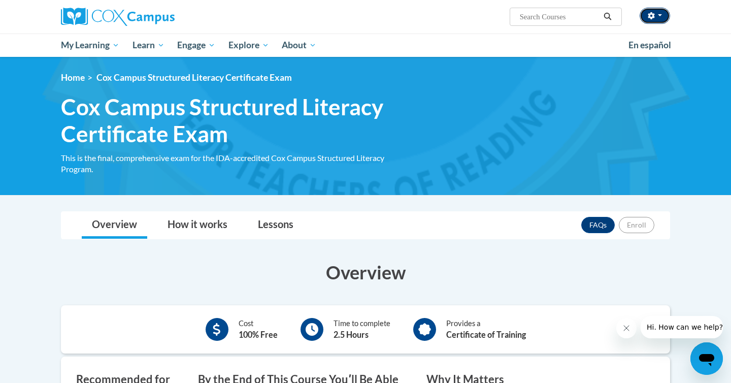
click at [656, 14] on button "button" at bounding box center [655, 16] width 30 height 16
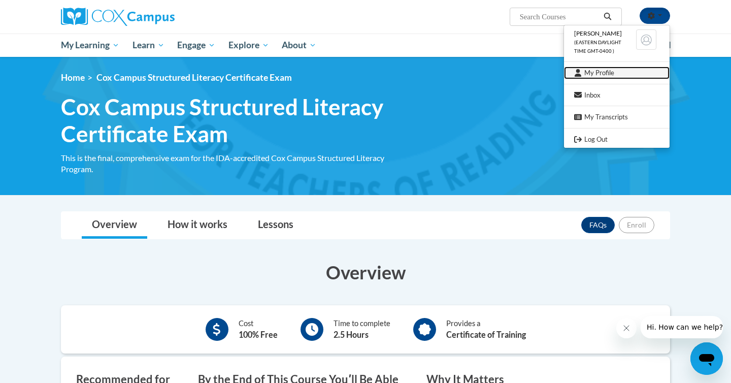
click at [620, 77] on link "My Profile" at bounding box center [617, 73] width 106 height 13
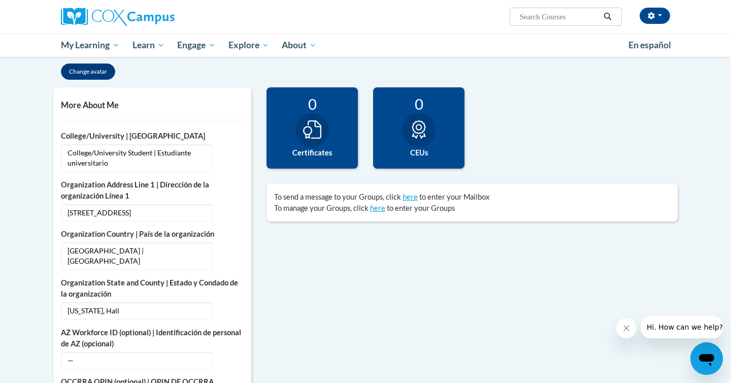
scroll to position [219, 0]
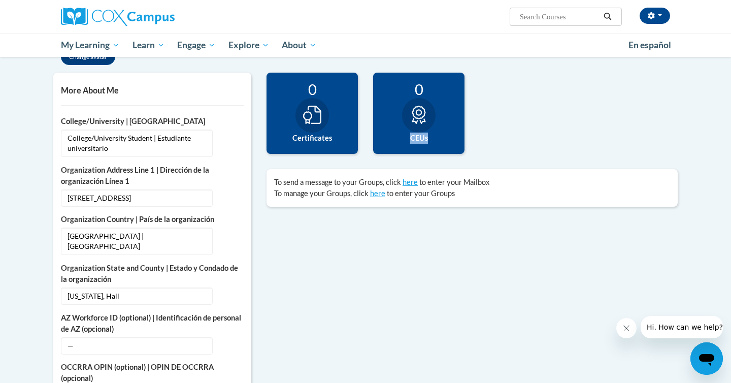
click at [432, 133] on label "CEUs" at bounding box center [419, 138] width 76 height 11
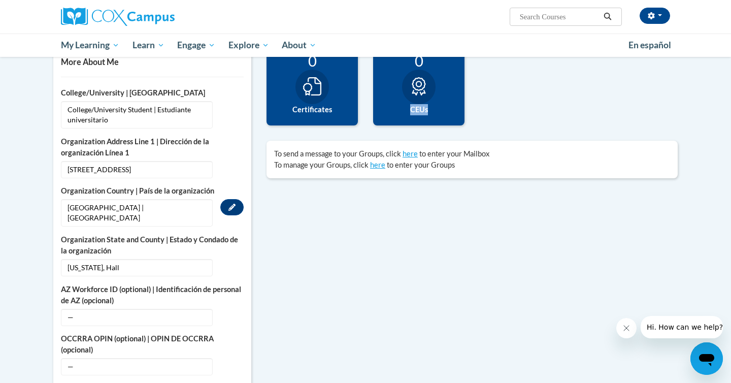
scroll to position [257, 0]
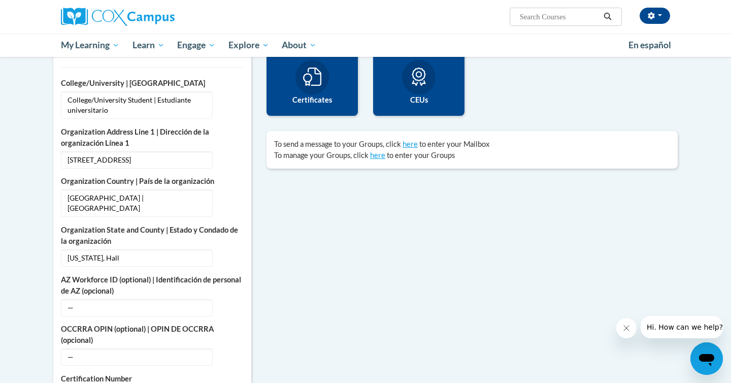
click at [552, 21] on input "Search..." at bounding box center [559, 17] width 81 height 12
type input "literacy"
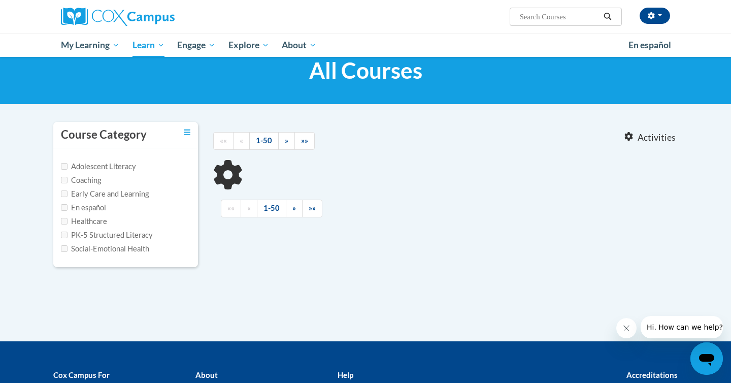
type input "literacy"
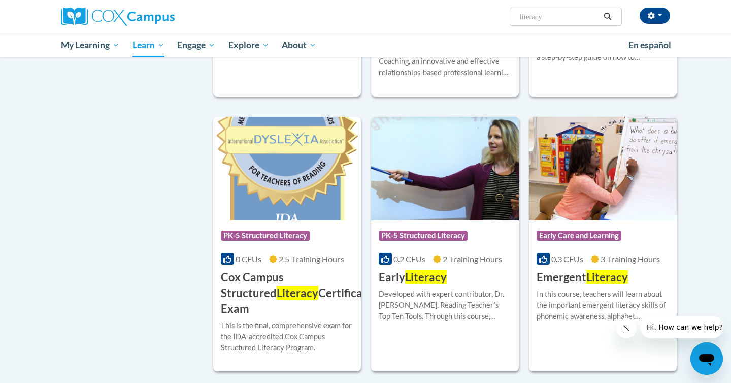
scroll to position [346, 0]
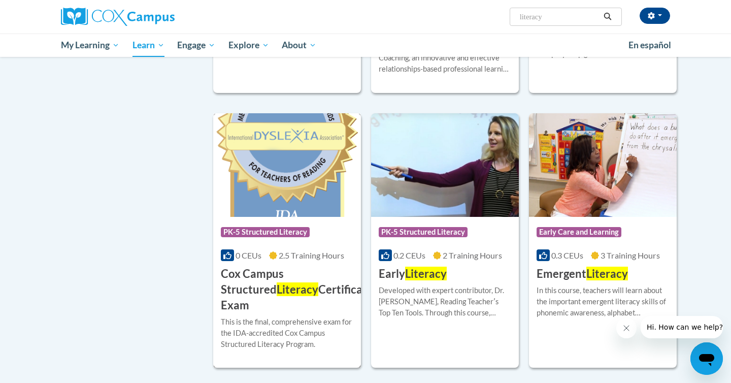
click at [271, 273] on h3 "Cox Campus Structured Literacy Certificate Exam" at bounding box center [297, 289] width 152 height 47
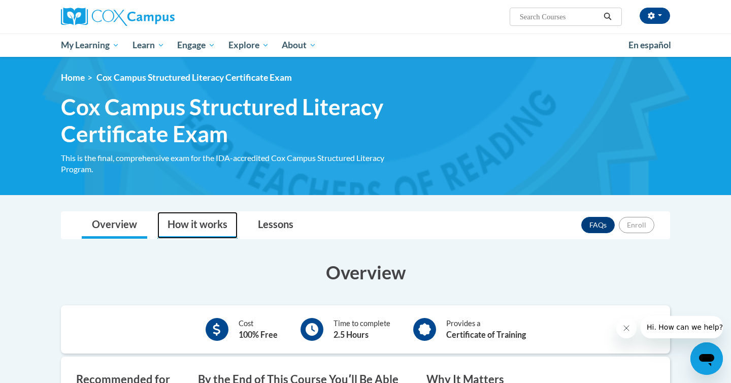
click at [229, 228] on link "How it works" at bounding box center [197, 225] width 80 height 27
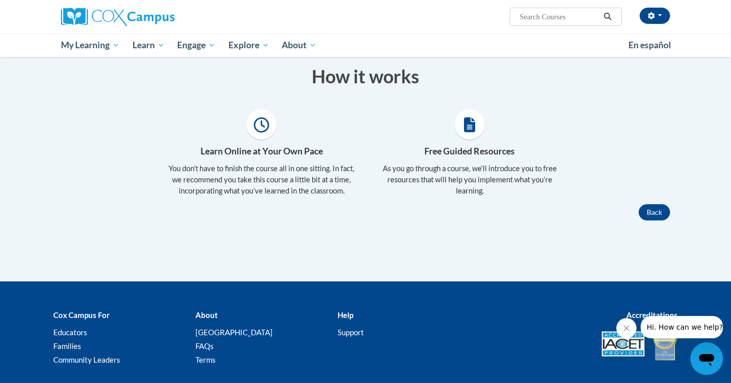
scroll to position [197, 0]
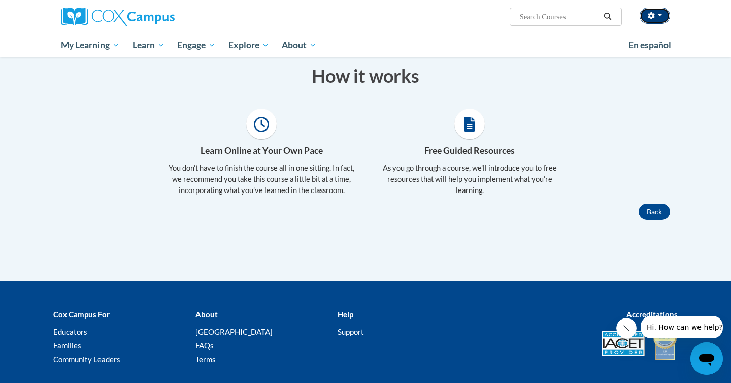
click at [663, 15] on button "button" at bounding box center [655, 16] width 30 height 16
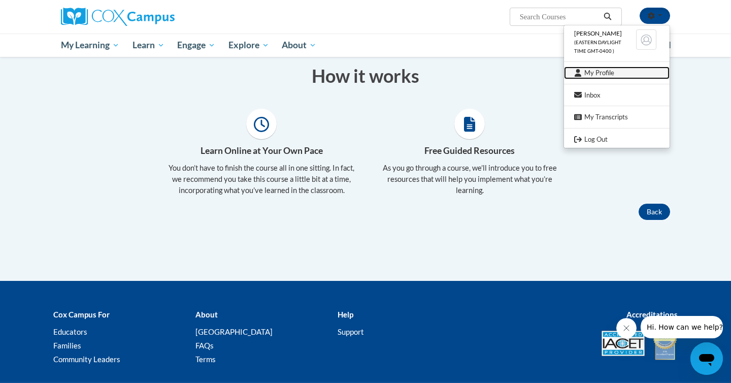
click at [597, 75] on link "My Profile" at bounding box center [617, 73] width 106 height 13
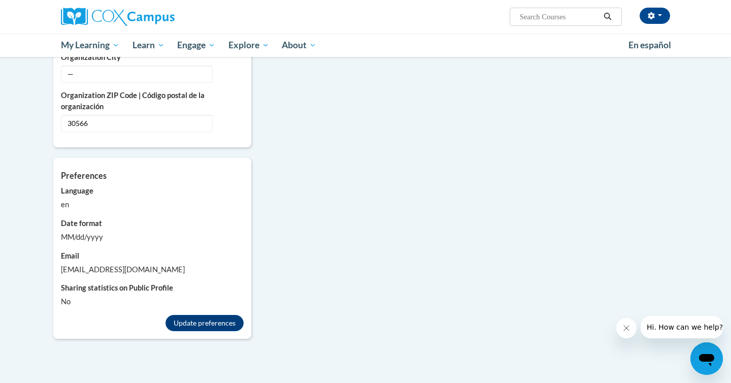
scroll to position [768, 0]
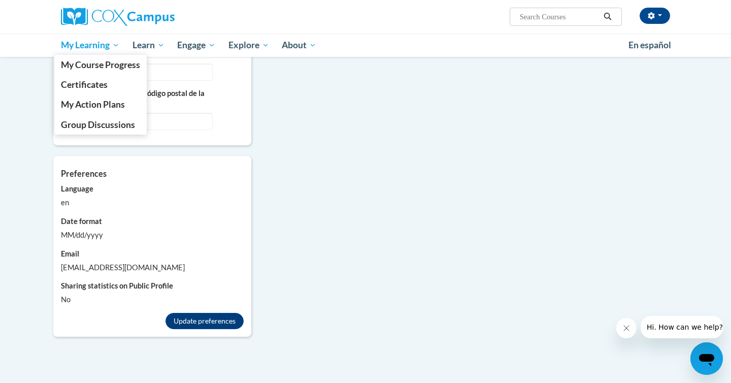
click span "My Learning"
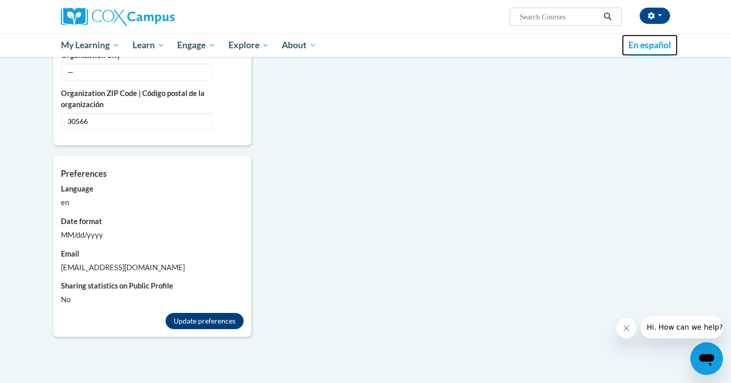
click span "En español"
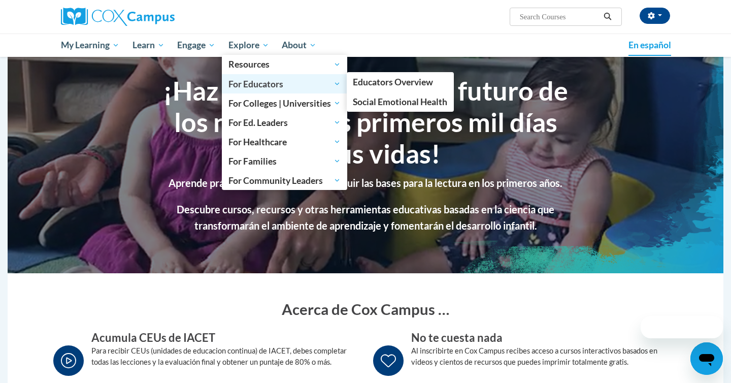
scroll to position [35, 0]
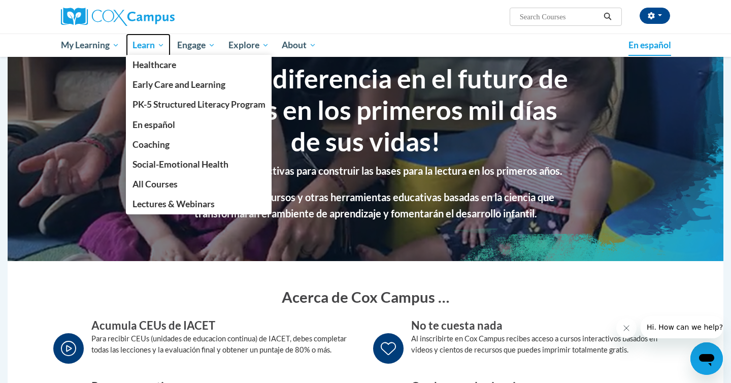
click at [146, 50] on span "Learn" at bounding box center [149, 45] width 32 height 12
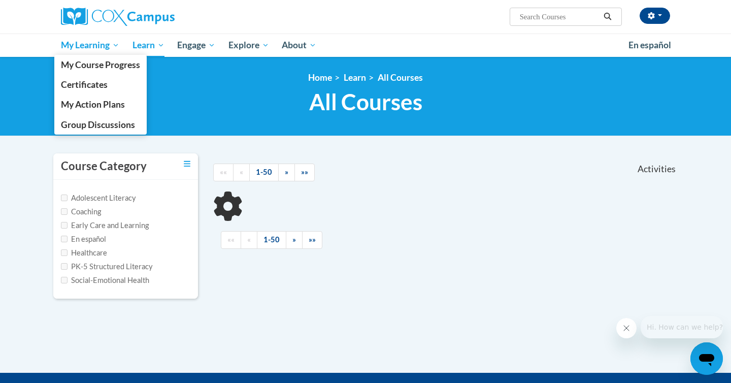
click at [103, 49] on span "My Learning" at bounding box center [90, 45] width 58 height 12
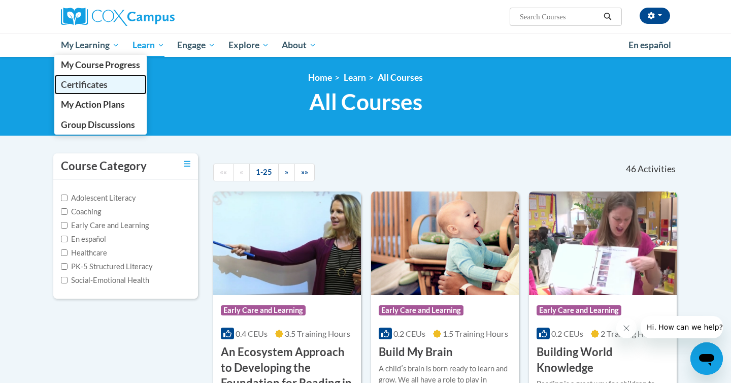
click at [105, 83] on span "Certificates" at bounding box center [84, 84] width 47 height 11
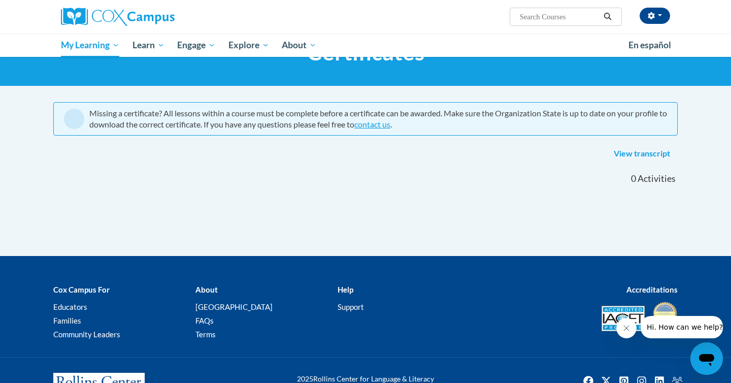
scroll to position [53, 0]
